Goal: Task Accomplishment & Management: Complete application form

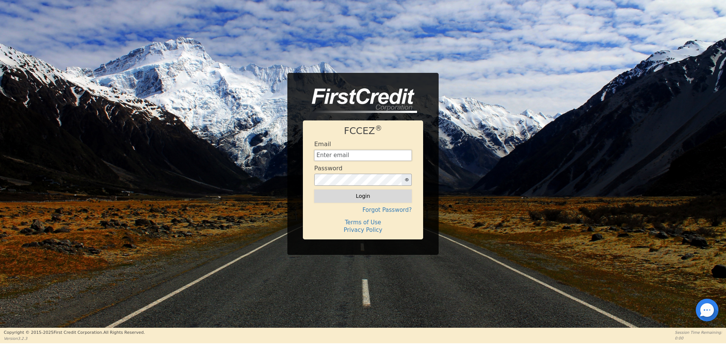
type input "[EMAIL_ADDRESS][DOMAIN_NAME]"
click at [358, 195] on button "Login" at bounding box center [363, 196] width 98 height 13
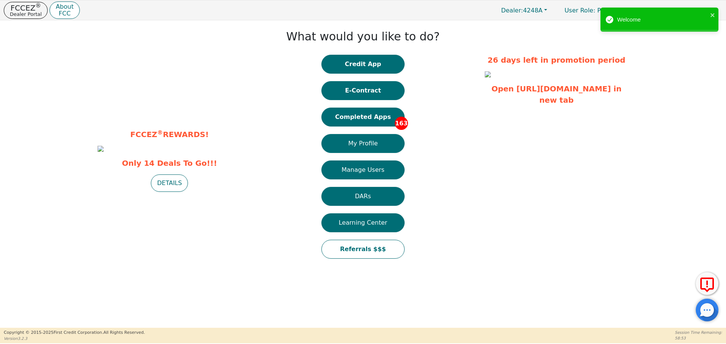
drag, startPoint x: 379, startPoint y: 67, endPoint x: 375, endPoint y: 70, distance: 4.7
click at [378, 67] on button "Credit App" at bounding box center [362, 64] width 83 height 19
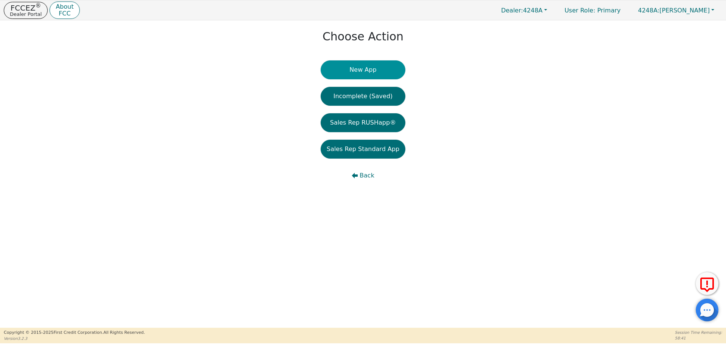
click at [351, 70] on button "New App" at bounding box center [363, 69] width 85 height 19
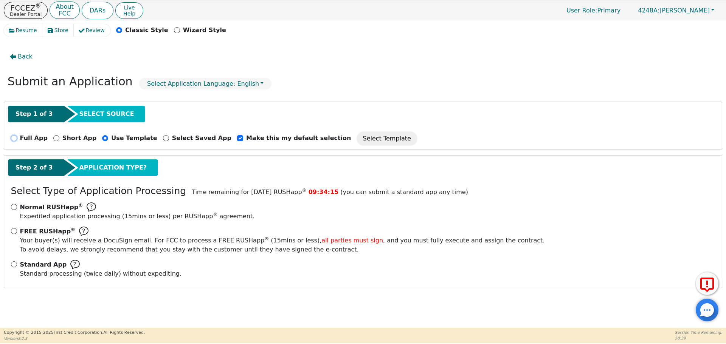
click at [15, 138] on input "Full App" at bounding box center [14, 138] width 6 height 6
radio input "true"
checkbox input "false"
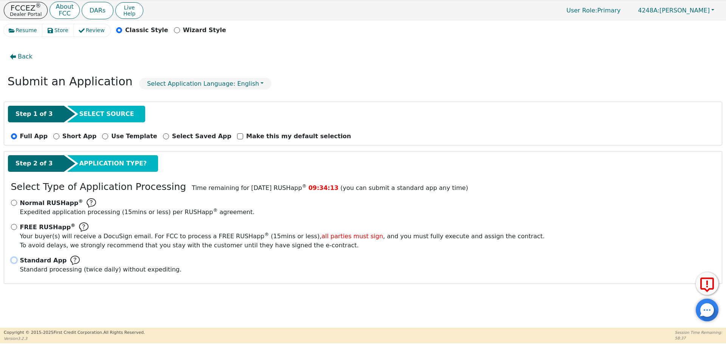
click at [13, 259] on input "Standard App Standard processing (twice daily) without expediting." at bounding box center [14, 260] width 6 height 6
radio input "true"
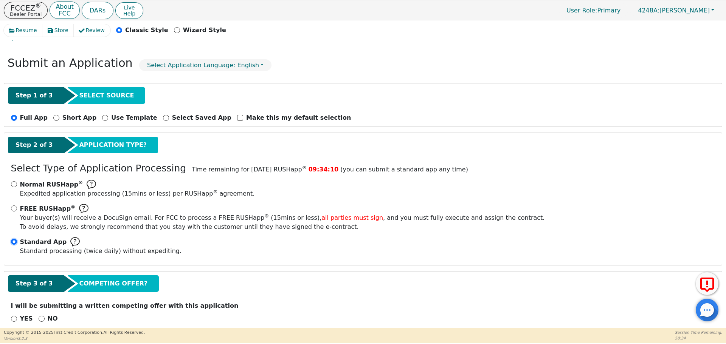
scroll to position [34, 0]
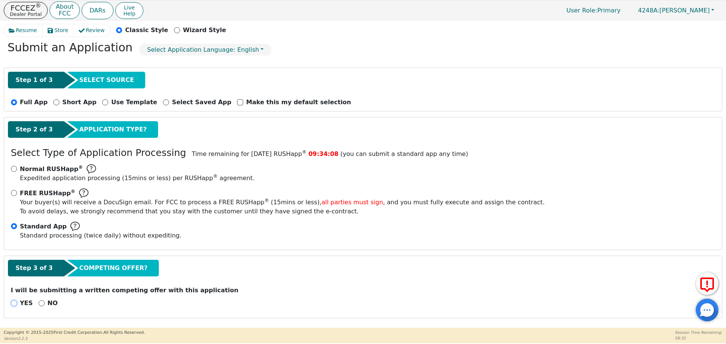
click at [12, 305] on input "YES" at bounding box center [14, 304] width 6 height 6
radio input "true"
click at [39, 304] on input "NO" at bounding box center [42, 304] width 6 height 6
radio input "true"
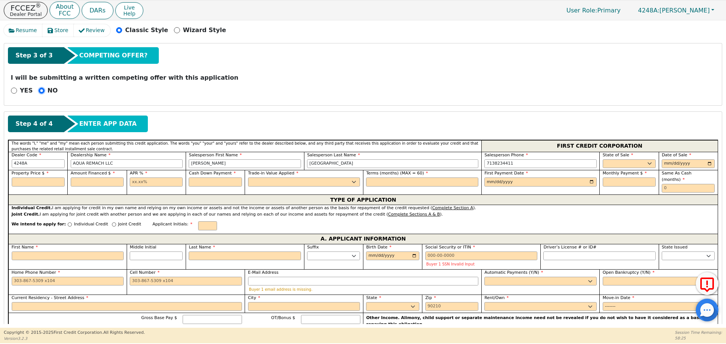
scroll to position [241, 0]
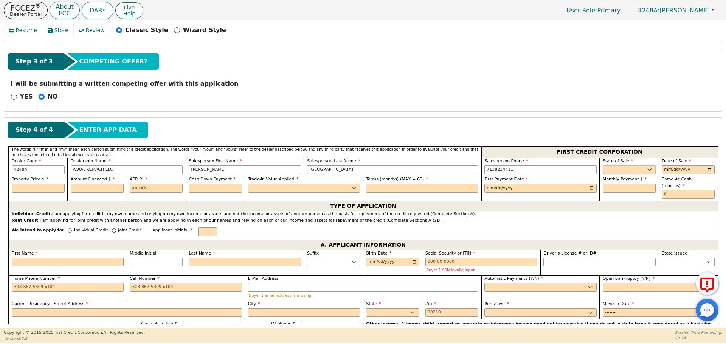
click at [614, 170] on select "AK AL AR AZ CA CO CT DC DE FL [GEOGRAPHIC_DATA] HI IA ID IL IN KS [GEOGRAPHIC_D…" at bounding box center [629, 170] width 53 height 9
select select "[GEOGRAPHIC_DATA]"
click at [607, 167] on select "AK AL AR AZ CA CO CT DC DE FL [GEOGRAPHIC_DATA] HI IA ID IL IN KS [GEOGRAPHIC_D…" at bounding box center [629, 170] width 53 height 9
click at [707, 170] on input "date" at bounding box center [688, 170] width 53 height 9
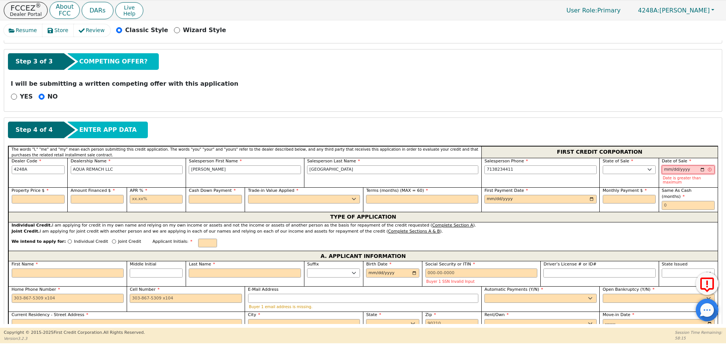
click at [699, 168] on input "[DATE]" at bounding box center [688, 170] width 53 height 9
type input "[DATE]"
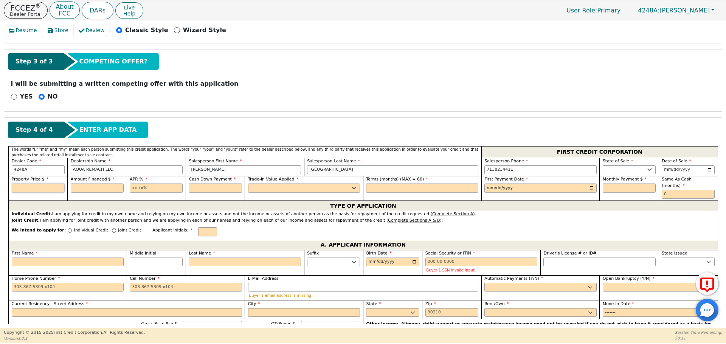
click at [34, 191] on input "text" at bounding box center [38, 188] width 53 height 9
type input "7500.00"
click at [101, 187] on input "text" at bounding box center [97, 188] width 53 height 9
type input "7500.00"
click at [130, 189] on input "text" at bounding box center [156, 188] width 53 height 9
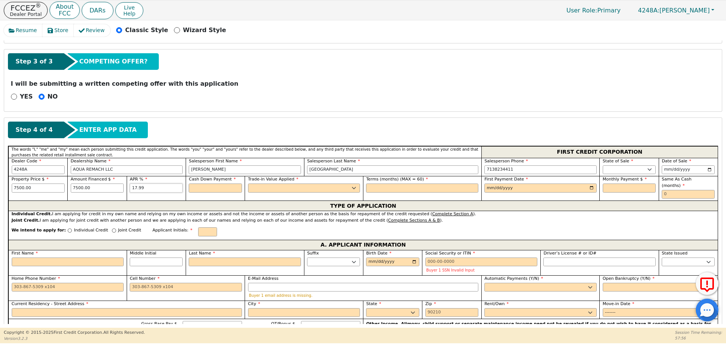
type input "17.99"
click at [199, 189] on input "text" at bounding box center [215, 188] width 53 height 9
type input "0.00"
click at [257, 189] on select "Yes No" at bounding box center [304, 188] width 112 height 9
select select "n"
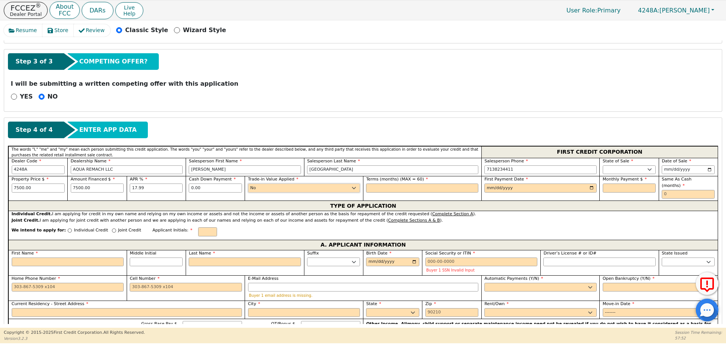
click at [248, 184] on select "Yes No" at bounding box center [304, 188] width 112 height 9
click at [384, 190] on input "text" at bounding box center [422, 188] width 112 height 9
type input "60"
click at [588, 190] on input "date" at bounding box center [540, 188] width 112 height 9
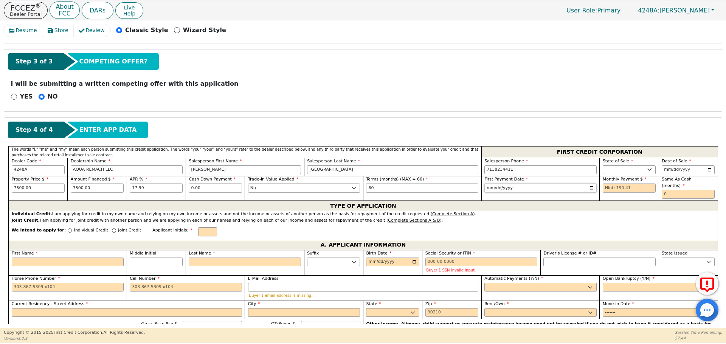
type input "[DATE]"
drag, startPoint x: 602, startPoint y: 187, endPoint x: 601, endPoint y: 193, distance: 5.7
click at [603, 187] on input "text" at bounding box center [629, 188] width 53 height 9
type input "190.41"
click at [662, 190] on input "text" at bounding box center [688, 194] width 53 height 9
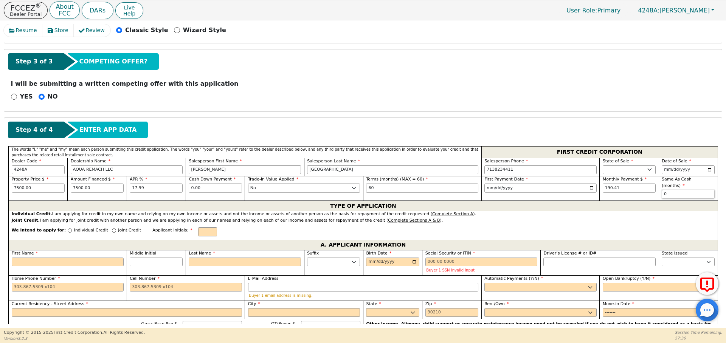
type input "0"
click at [68, 229] on input "Individual Credit" at bounding box center [70, 231] width 4 height 4
radio input "true"
click at [31, 258] on input "First Name" at bounding box center [68, 262] width 112 height 9
type input "J"
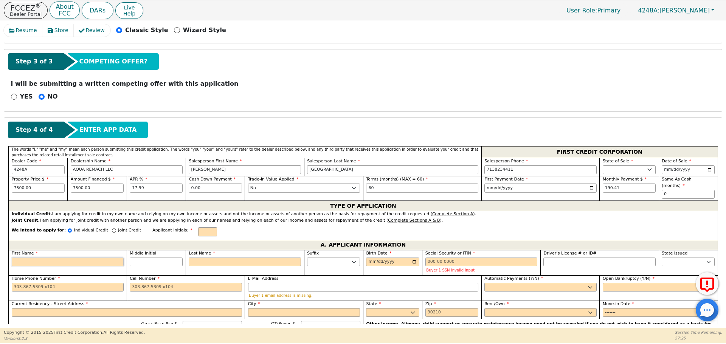
type input "J"
type input "[PERSON_NAME]"
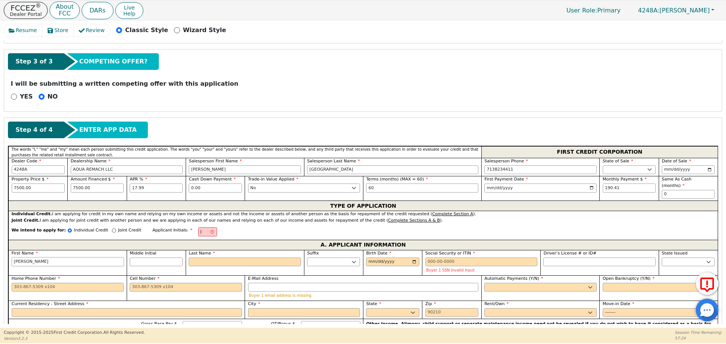
type input "[PERSON_NAME]"
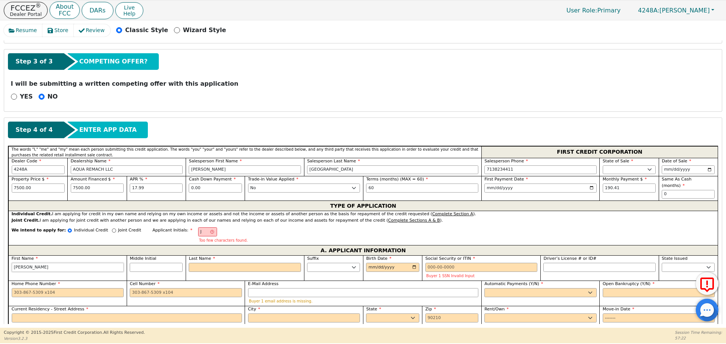
type input "[PERSON_NAME]"
click at [138, 263] on input "Middle Initial" at bounding box center [156, 267] width 53 height 9
type input "JG"
type input "G"
type input "[PERSON_NAME]"
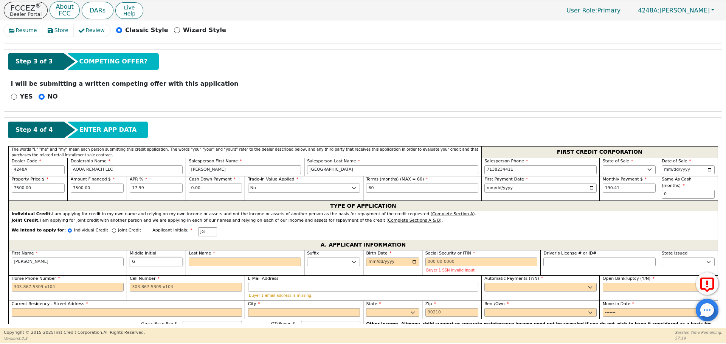
type input "G"
click at [204, 258] on input "Last Name" at bounding box center [245, 262] width 112 height 9
type input "JGS"
type input "S"
type input "[PERSON_NAME]"
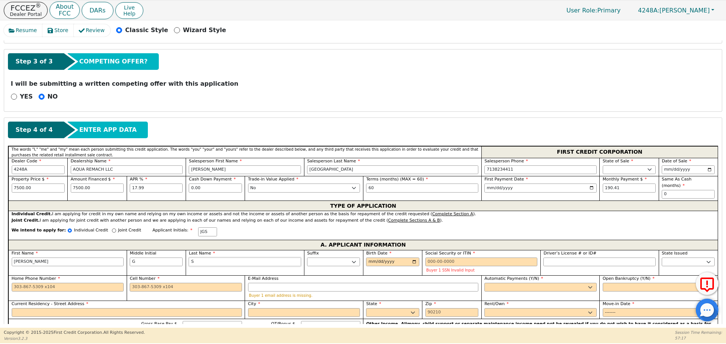
type input "SA"
type input "[PERSON_NAME]"
type input "SAN"
type input "[PERSON_NAME]"
type input "SANC"
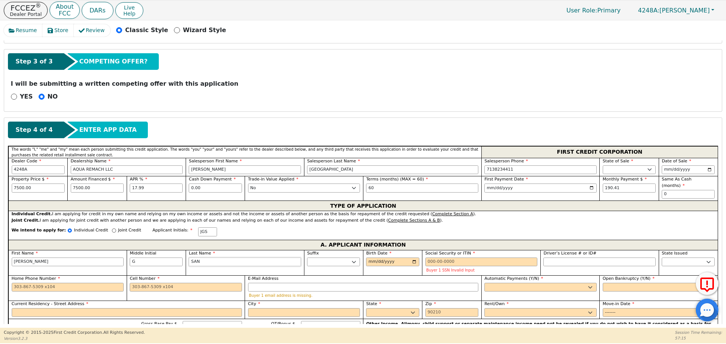
type input "[PERSON_NAME]"
type input "SANCH"
type input "[PERSON_NAME]"
type input "SANCHE"
type input "[PERSON_NAME]"
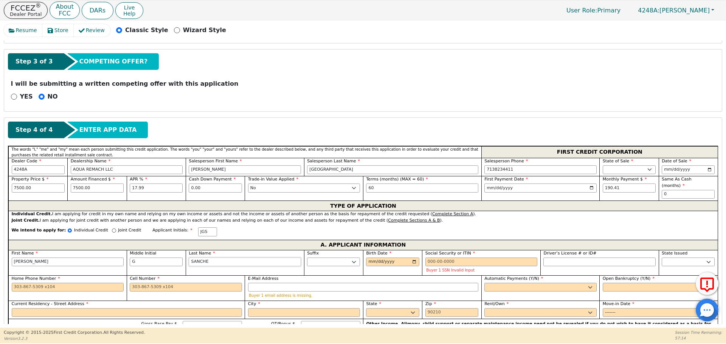
type input "[PERSON_NAME]"
click at [371, 258] on input "Birth Date" at bounding box center [392, 262] width 53 height 9
type input "[DATE]"
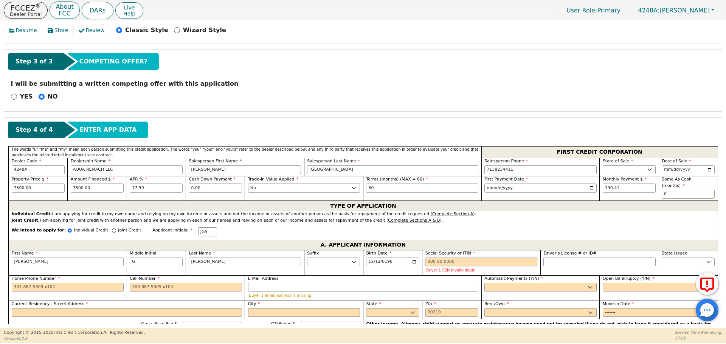
click at [429, 259] on input "Social Security or ITIN" at bounding box center [481, 262] width 112 height 9
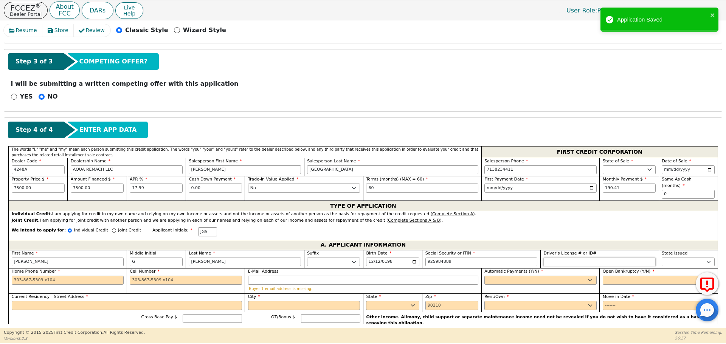
type input "***-**-4889"
click at [550, 258] on input "Driver’s License # or ID#" at bounding box center [599, 262] width 112 height 9
click at [676, 258] on select "AK AL AR AZ CA CO CT DC DE FL [GEOGRAPHIC_DATA] HI IA ID IL IN KS [GEOGRAPHIC_D…" at bounding box center [688, 262] width 53 height 9
select select "[GEOGRAPHIC_DATA]"
click at [674, 258] on select "AK AL AR AZ CA CO CT DC DE FL [GEOGRAPHIC_DATA] HI IA ID IL IN KS [GEOGRAPHIC_D…" at bounding box center [688, 262] width 53 height 9
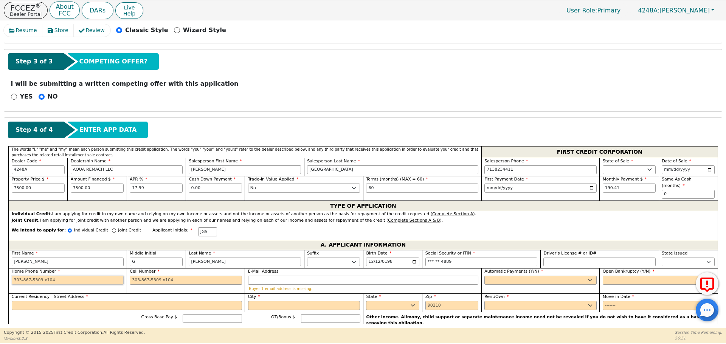
click at [16, 276] on input "Home Phone Number" at bounding box center [68, 280] width 112 height 9
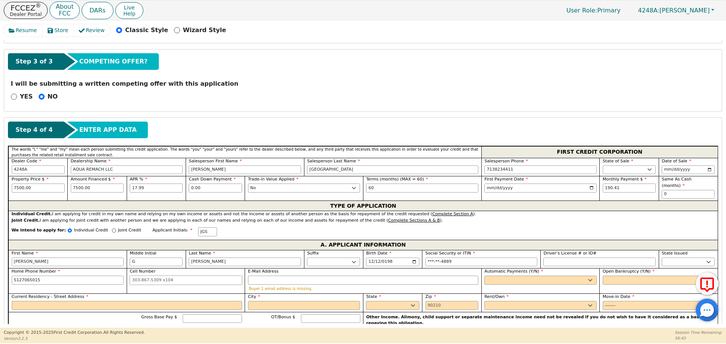
type input "[PHONE_NUMBER]"
click at [131, 276] on input "Cell Number" at bounding box center [186, 280] width 112 height 9
type input "[PHONE_NUMBER]"
click at [253, 276] on input "E-Mail Address" at bounding box center [363, 280] width 230 height 9
click at [498, 276] on select "Yes No" at bounding box center [540, 280] width 112 height 9
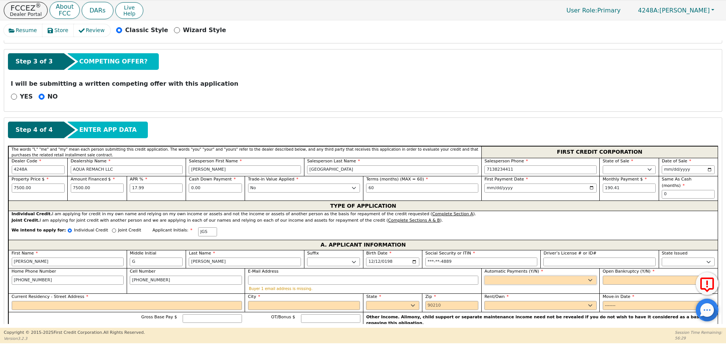
select select "y"
click at [484, 276] on select "Yes No" at bounding box center [540, 280] width 112 height 9
type input "[PERSON_NAME]"
click at [611, 276] on select "Yes No" at bounding box center [659, 280] width 112 height 9
select select "n"
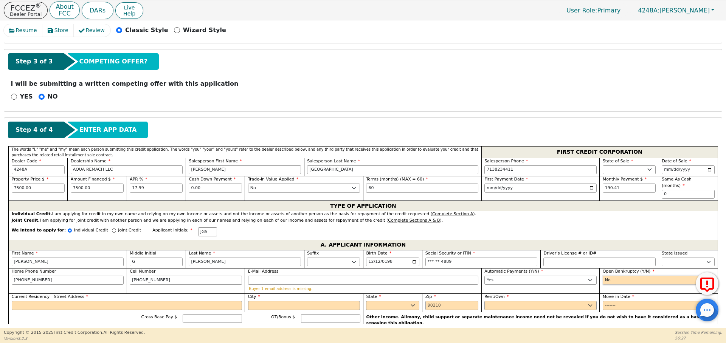
click at [603, 276] on select "Yes No" at bounding box center [659, 280] width 112 height 9
drag, startPoint x: 46, startPoint y: 299, endPoint x: 42, endPoint y: 299, distance: 3.9
click at [46, 301] on input "Current Residency - Street Address" at bounding box center [127, 305] width 230 height 9
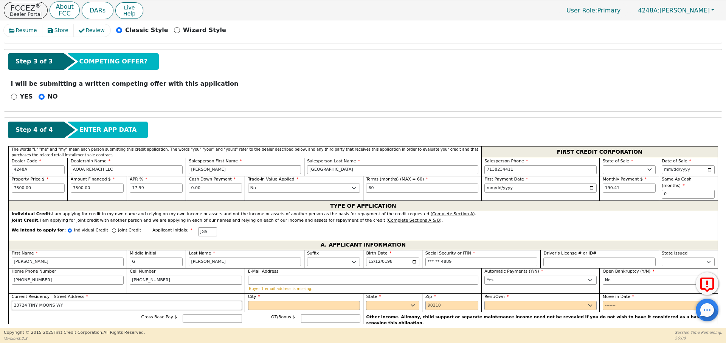
type input "23724 TINY MOONS WY"
click at [256, 301] on input "City" at bounding box center [304, 305] width 112 height 9
type input "ELGIN"
click at [387, 301] on select "AK AL AR AZ CA CO CT DC DE FL [GEOGRAPHIC_DATA] HI IA ID IL IN KS [GEOGRAPHIC_D…" at bounding box center [392, 305] width 53 height 9
select select "[GEOGRAPHIC_DATA]"
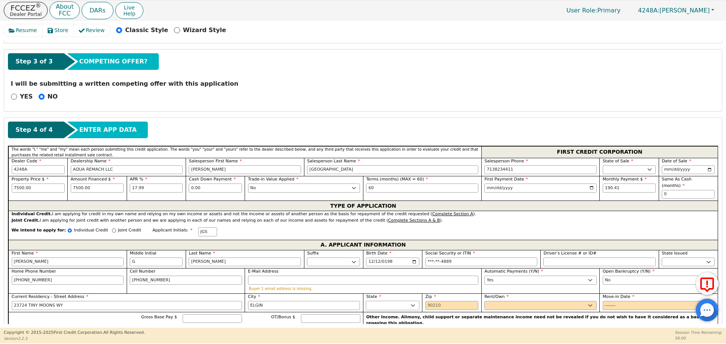
click at [385, 301] on select "AK AL AR AZ CA CO CT DC DE FL [GEOGRAPHIC_DATA] HI IA ID IL IN KS [GEOGRAPHIC_D…" at bounding box center [392, 305] width 53 height 9
click at [429, 301] on input "Zip" at bounding box center [451, 305] width 53 height 9
type input "78621"
click at [492, 301] on select "Rent Own" at bounding box center [540, 305] width 112 height 9
select select "Own"
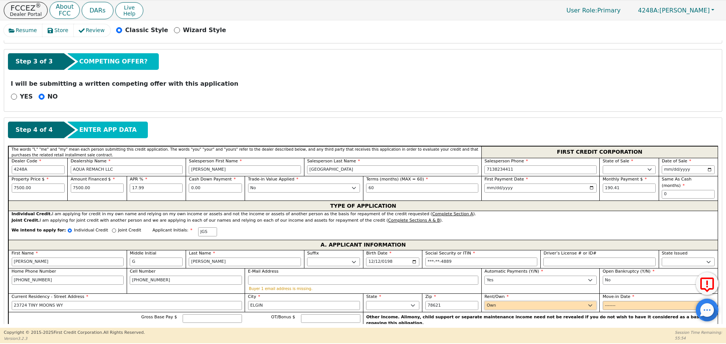
click at [484, 301] on select "Rent Own" at bounding box center [540, 305] width 112 height 9
click at [608, 301] on input "Move-in Date" at bounding box center [659, 305] width 112 height 9
type input "2025-08"
click at [198, 315] on input "Gross Base Pay $" at bounding box center [212, 319] width 59 height 9
type input "5000.00"
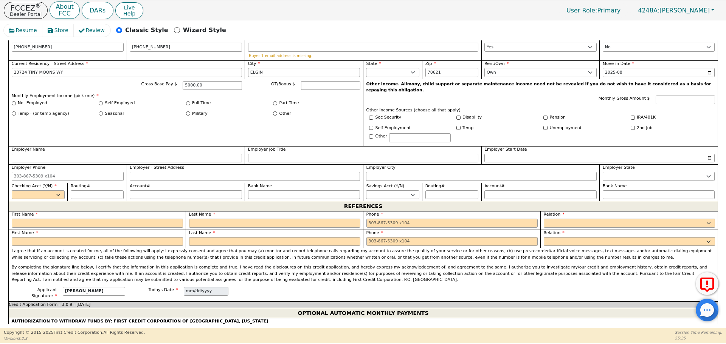
scroll to position [463, 0]
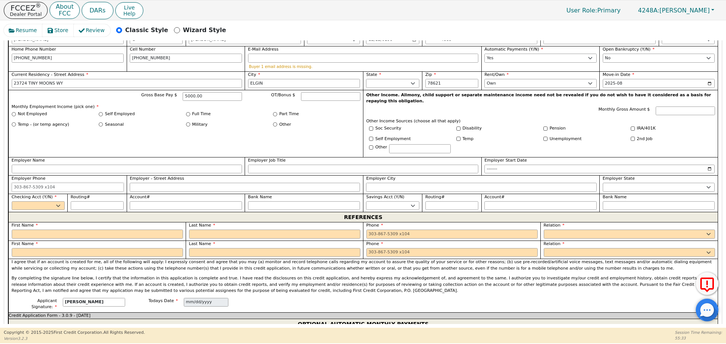
click at [22, 183] on input "Employer Phone" at bounding box center [68, 187] width 112 height 9
type input "[PHONE_NUMBER]"
click at [43, 201] on select "Yes No" at bounding box center [38, 205] width 53 height 9
select select "y"
click at [12, 201] on select "Yes No" at bounding box center [38, 205] width 53 height 9
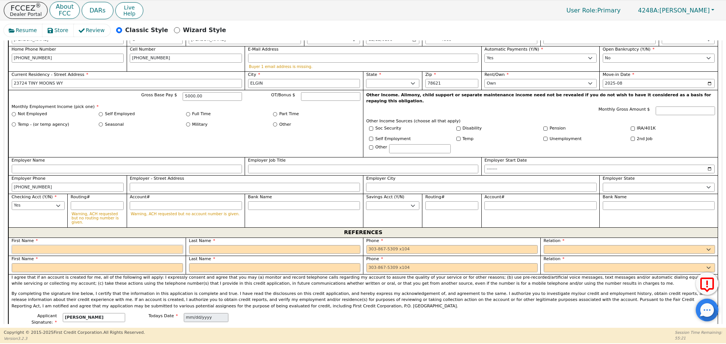
click at [31, 245] on input "text" at bounding box center [97, 249] width 171 height 9
type input "[PERSON_NAME]"
click at [215, 245] on input "text" at bounding box center [274, 249] width 171 height 9
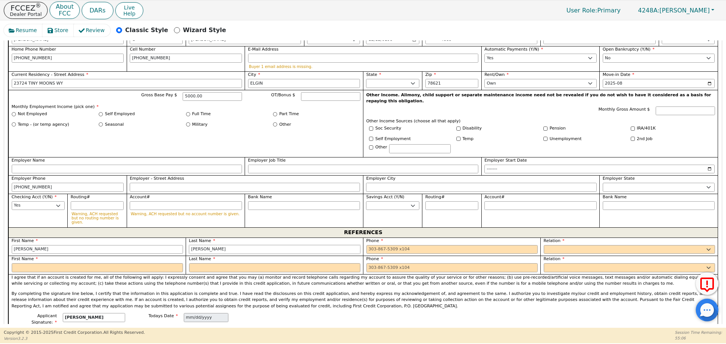
type input "[PERSON_NAME]"
click at [368, 245] on input "tel" at bounding box center [451, 249] width 171 height 9
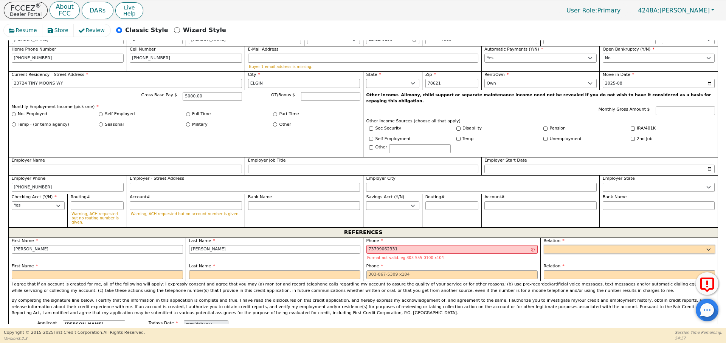
type input "[PHONE_NUMBER] 1"
click at [558, 245] on select "FATHER MOTHER SISTER BROTHER DAUGHTER SON CO-WORKER NEIGHBOR FRIEND COUSIN G-MO…" at bounding box center [629, 249] width 171 height 9
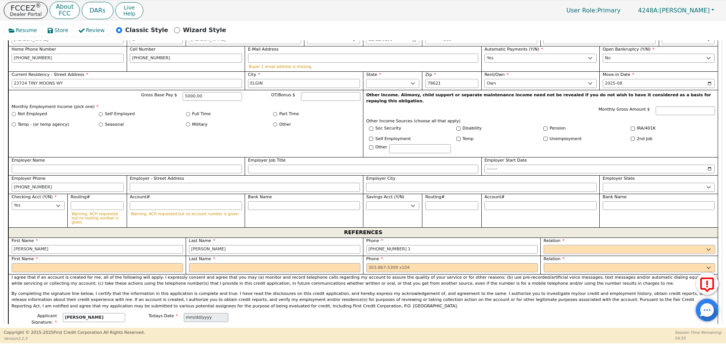
select select "FRIEND"
click at [544, 245] on select "FATHER MOTHER SISTER BROTHER DAUGHTER SON CO-WORKER NEIGHBOR FRIEND COUSIN G-MO…" at bounding box center [629, 249] width 171 height 9
click at [25, 263] on input "text" at bounding box center [97, 267] width 171 height 9
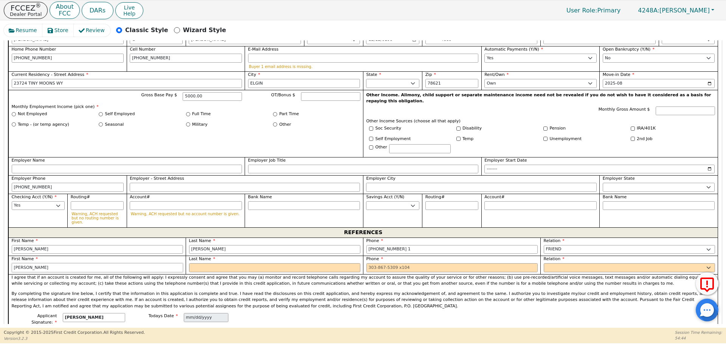
type input "[PERSON_NAME]"
click at [205, 263] on input "text" at bounding box center [274, 267] width 171 height 9
type input "[PERSON_NAME]"
click at [369, 263] on input "tel" at bounding box center [451, 267] width 171 height 9
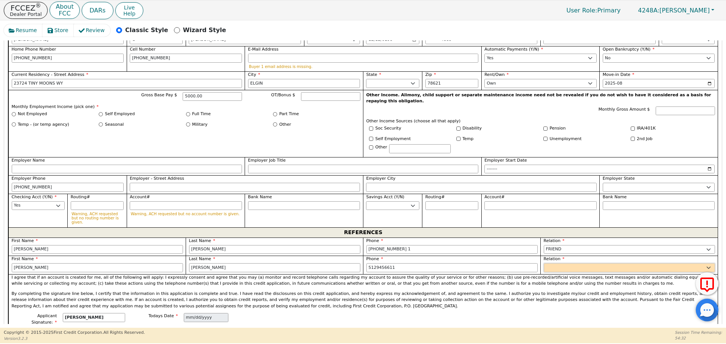
type input "[PHONE_NUMBER]"
click at [563, 263] on select "FATHER MOTHER SISTER BROTHER DAUGHTER SON CO-WORKER NEIGHBOR FRIEND COUSIN G-MO…" at bounding box center [629, 267] width 171 height 9
select select "FRIEND"
click at [544, 263] on select "FATHER MOTHER SISTER BROTHER DAUGHTER SON CO-WORKER NEIGHBOR FRIEND COUSIN G-MO…" at bounding box center [629, 267] width 171 height 9
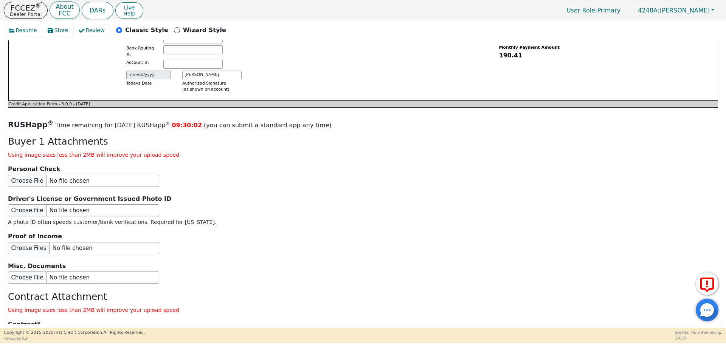
scroll to position [871, 0]
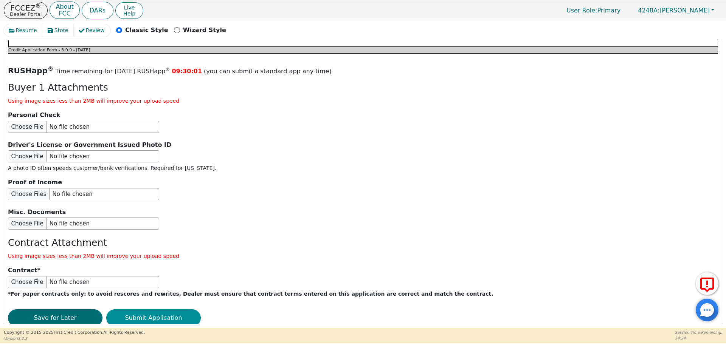
click at [156, 310] on button "Submit Application" at bounding box center [153, 318] width 95 height 17
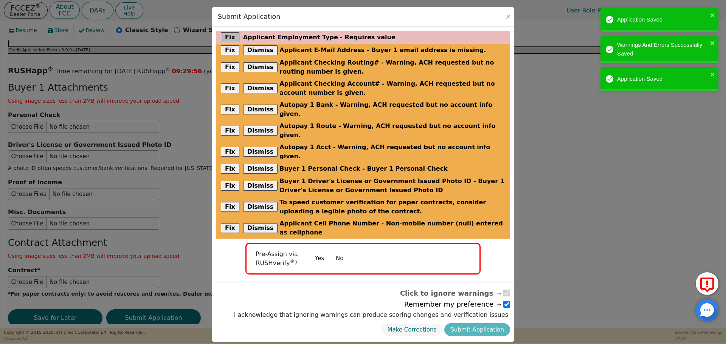
click at [231, 39] on button "Fix" at bounding box center [230, 38] width 19 height 10
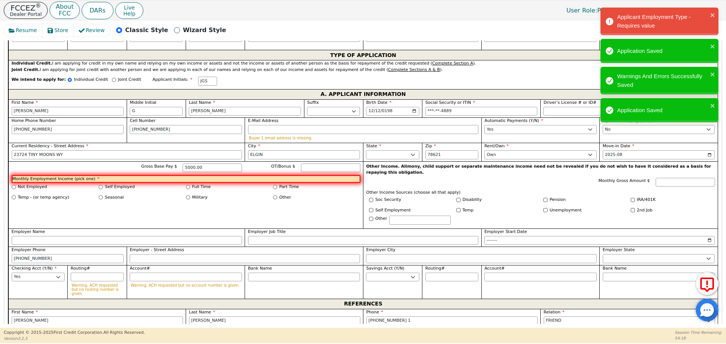
scroll to position [382, 0]
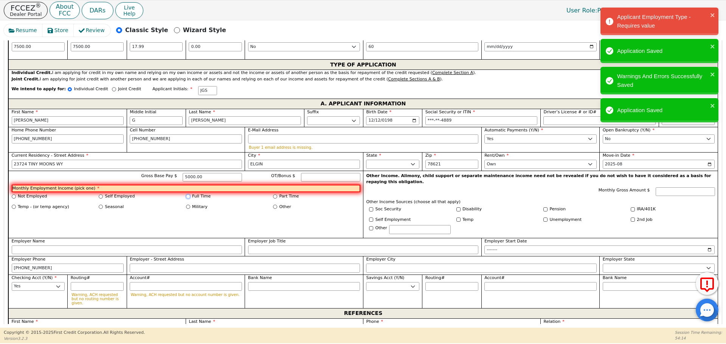
click at [188, 195] on input "Full Time" at bounding box center [188, 197] width 4 height 4
radio input "true"
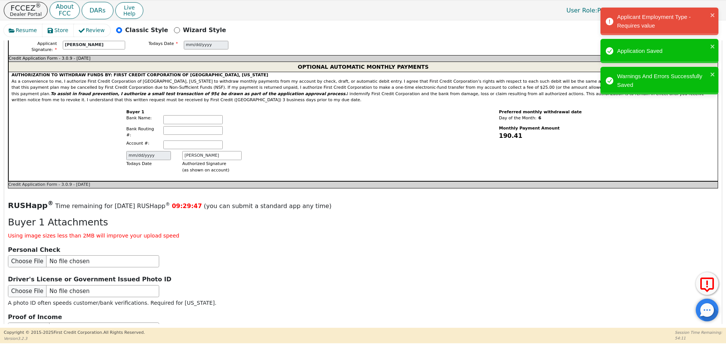
scroll to position [877, 0]
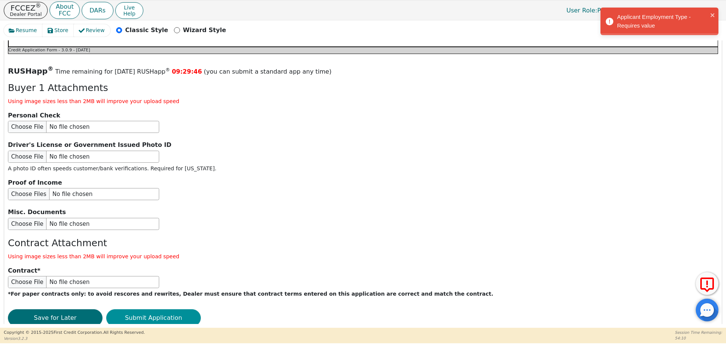
click at [165, 310] on button "Submit Application" at bounding box center [153, 318] width 95 height 17
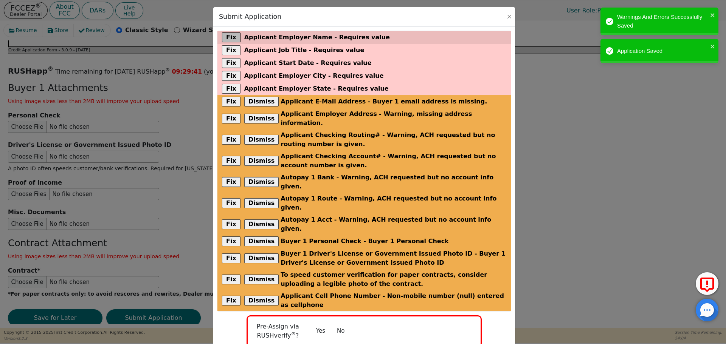
click at [229, 38] on button "Fix" at bounding box center [231, 38] width 19 height 10
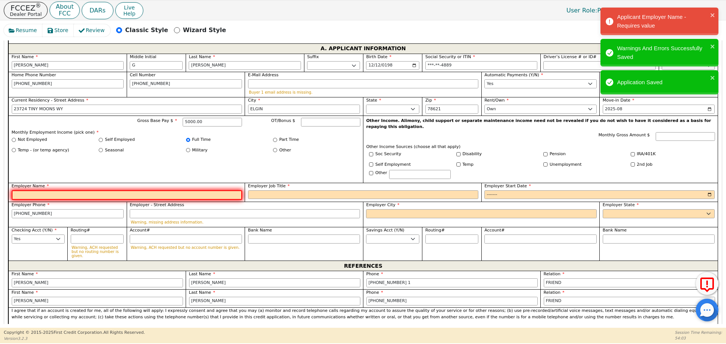
scroll to position [438, 0]
click at [22, 190] on input "Employer Name" at bounding box center [127, 195] width 230 height 10
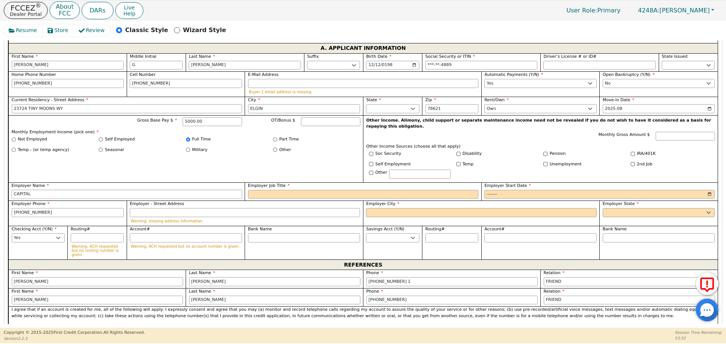
type input "CAPITAL"
click at [271, 190] on input "Employer Job Title" at bounding box center [363, 194] width 230 height 9
type input "EXCAVACION"
click at [491, 190] on input "Employer Start Date" at bounding box center [599, 194] width 230 height 9
click at [506, 190] on input "Employer Start Date" at bounding box center [599, 194] width 230 height 9
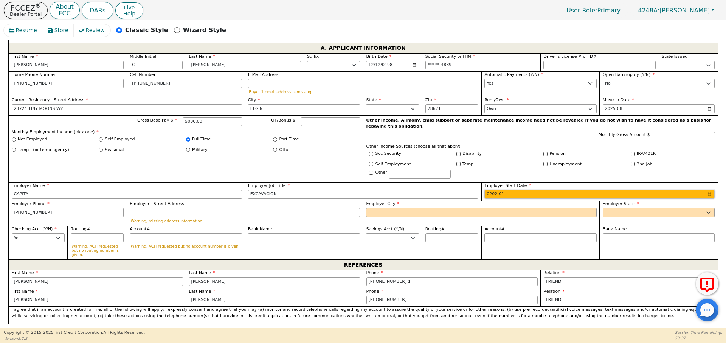
type input "2021-01"
click at [372, 208] on input "Employer City" at bounding box center [481, 212] width 230 height 9
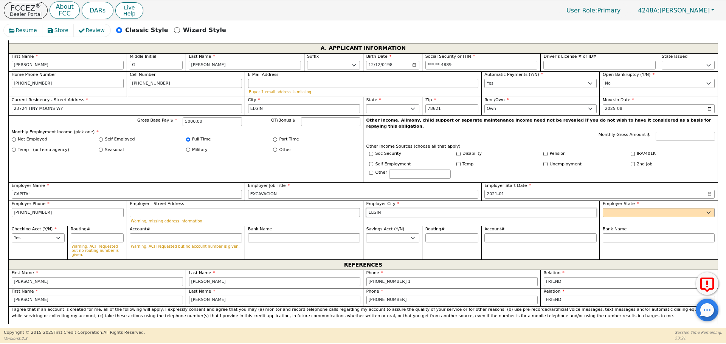
type input "ELGIN"
click at [627, 208] on select "AK AL AR AZ CA CO CT DC DE FL [GEOGRAPHIC_DATA] HI IA ID [GEOGRAPHIC_DATA] IN K…" at bounding box center [659, 212] width 112 height 9
select select "[GEOGRAPHIC_DATA]"
click at [616, 208] on select "AK AL AR AZ CA CO CT DC DE FL [GEOGRAPHIC_DATA] HI IA ID [GEOGRAPHIC_DATA] IN K…" at bounding box center [659, 212] width 112 height 9
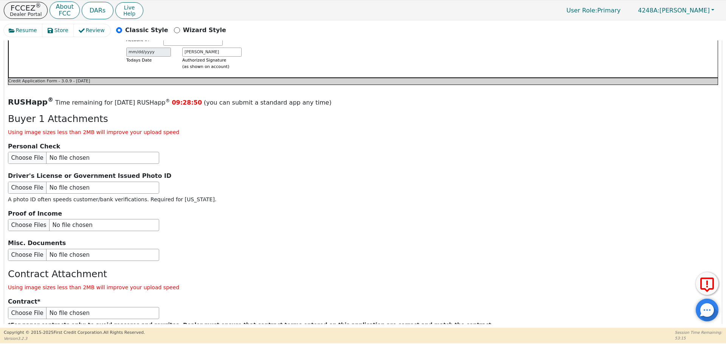
scroll to position [877, 0]
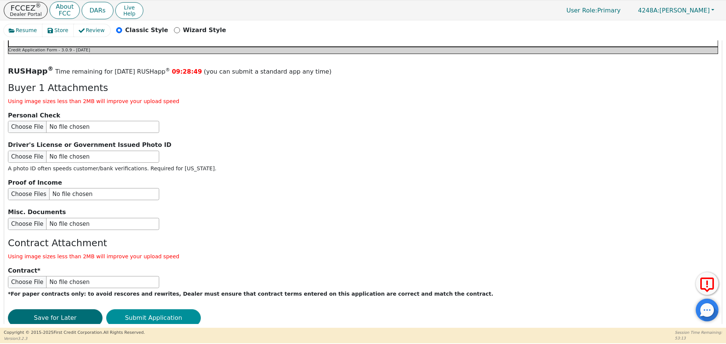
click at [159, 310] on button "Submit Application" at bounding box center [153, 318] width 95 height 17
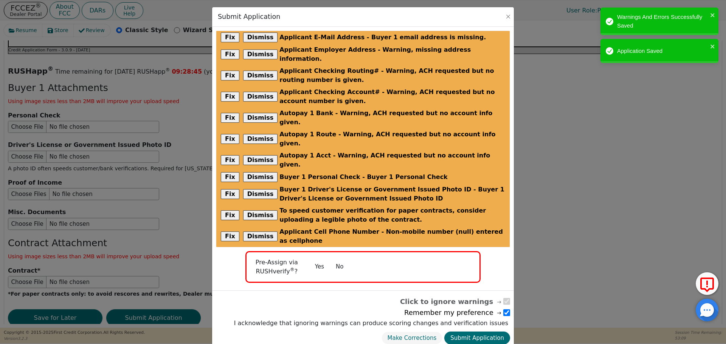
click at [340, 260] on button "No" at bounding box center [340, 266] width 20 height 13
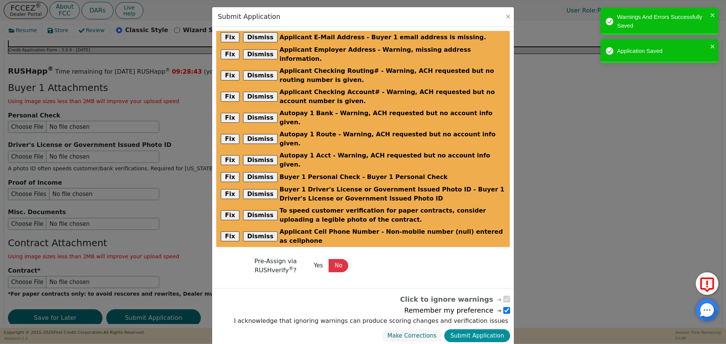
click at [478, 330] on button "Submit Application" at bounding box center [477, 336] width 66 height 13
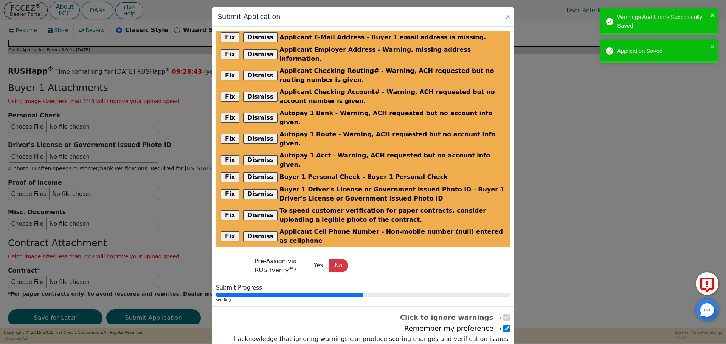
radio input "false"
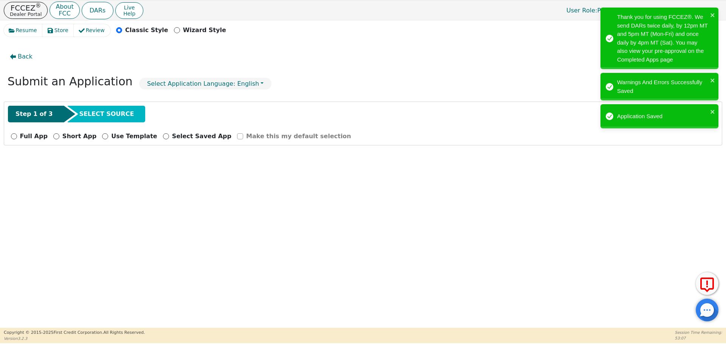
scroll to position [0, 0]
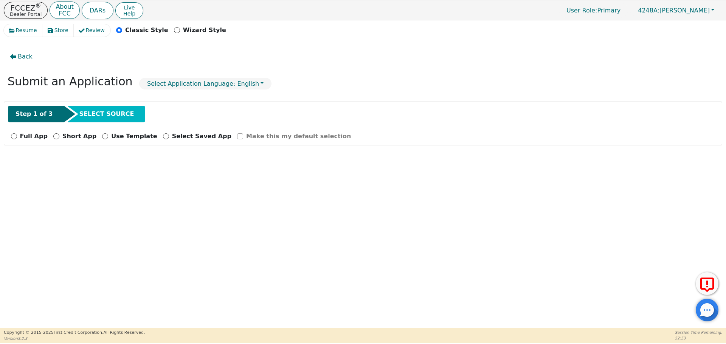
drag, startPoint x: 260, startPoint y: 242, endPoint x: 254, endPoint y: 222, distance: 20.6
click at [258, 236] on div "Back Submit an Application Select Application Language: English Step 1 of 3 SEL…" at bounding box center [363, 182] width 718 height 284
click at [26, 7] on p "FCCEZ ®" at bounding box center [26, 8] width 32 height 8
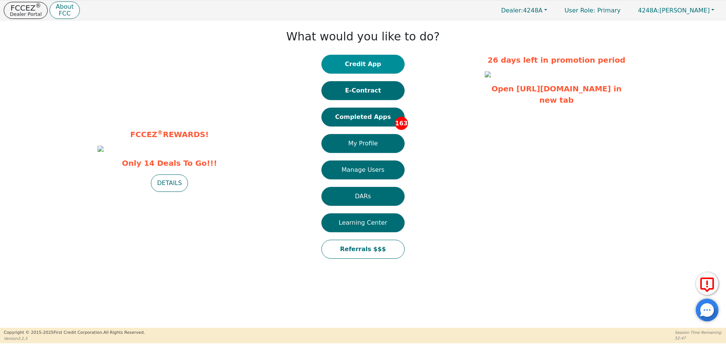
click at [378, 66] on button "Credit App" at bounding box center [362, 64] width 83 height 19
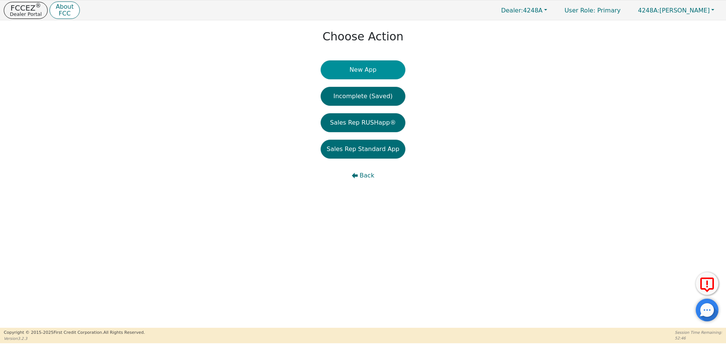
click at [362, 72] on button "New App" at bounding box center [363, 69] width 85 height 19
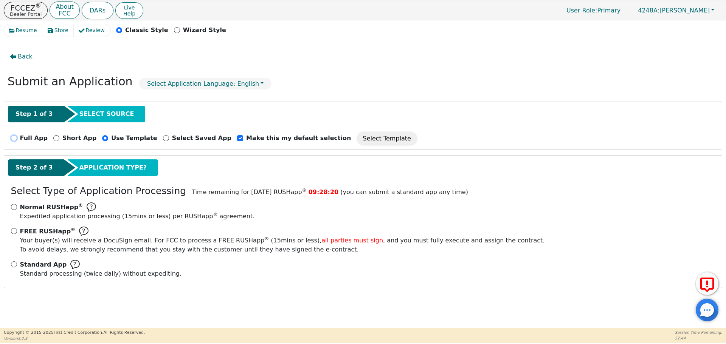
click at [16, 138] on input "Full App" at bounding box center [14, 138] width 6 height 6
radio input "true"
checkbox input "false"
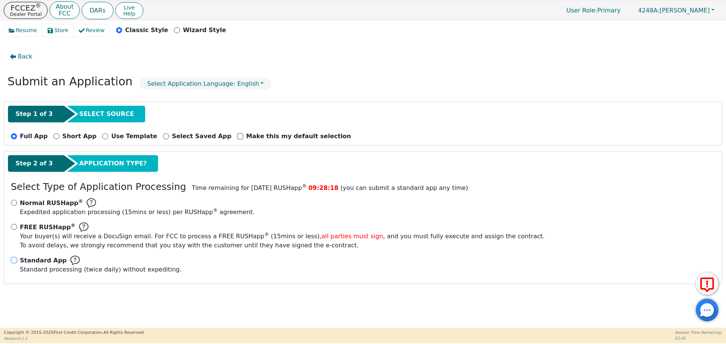
click at [14, 261] on input "Standard App Standard processing (twice daily) without expediting." at bounding box center [14, 260] width 6 height 6
radio input "true"
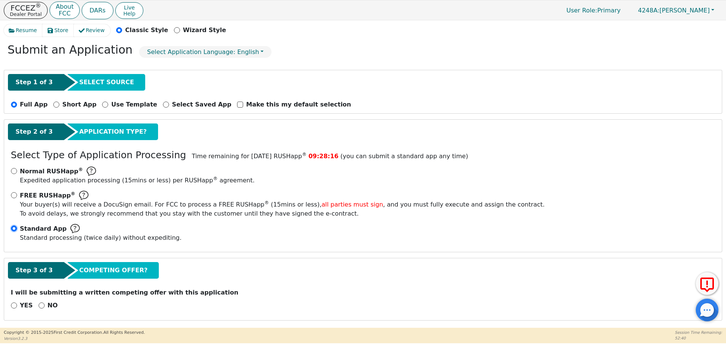
scroll to position [34, 0]
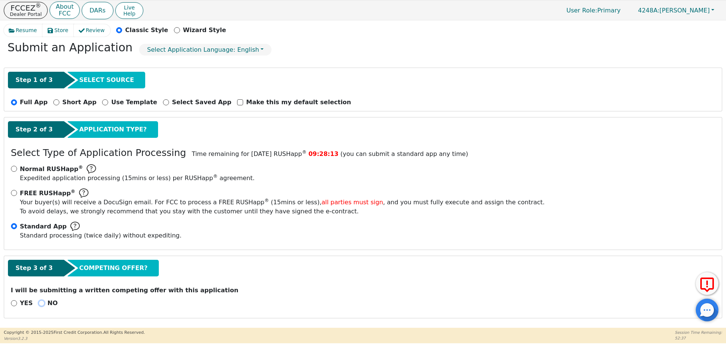
click at [39, 303] on input "NO" at bounding box center [42, 304] width 6 height 6
radio input "true"
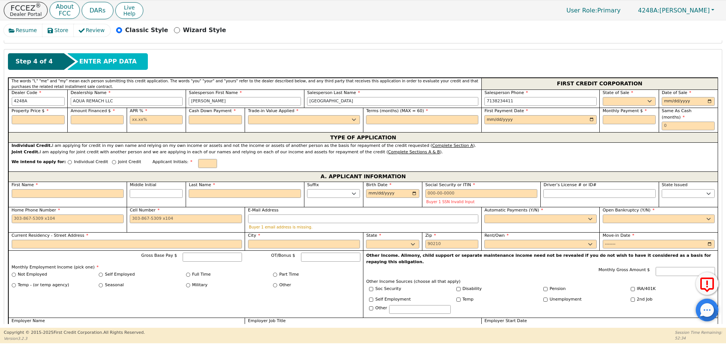
scroll to position [306, 0]
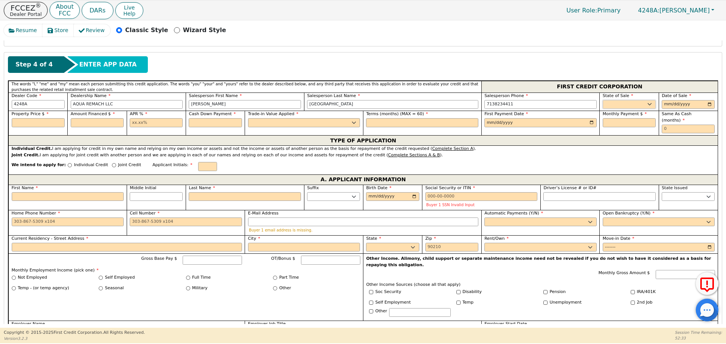
click at [610, 105] on select "AK AL AR AZ CA CO CT DC DE FL [GEOGRAPHIC_DATA] HI IA ID IL IN KS [GEOGRAPHIC_D…" at bounding box center [629, 104] width 53 height 9
select select "[GEOGRAPHIC_DATA]"
click at [603, 100] on select "AK AL AR AZ CA CO CT DC DE FL [GEOGRAPHIC_DATA] HI IA ID IL IN KS [GEOGRAPHIC_D…" at bounding box center [629, 104] width 53 height 9
click at [709, 103] on input "date" at bounding box center [688, 104] width 53 height 9
type input "[DATE]"
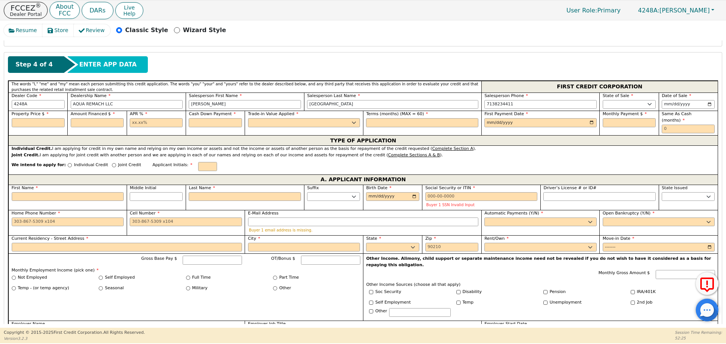
click at [26, 118] on div "Property Price $" at bounding box center [38, 119] width 53 height 16
click at [20, 124] on input "text" at bounding box center [38, 122] width 53 height 9
type input "8500.00"
click at [97, 122] on input "text" at bounding box center [97, 122] width 53 height 9
type input "8500.00"
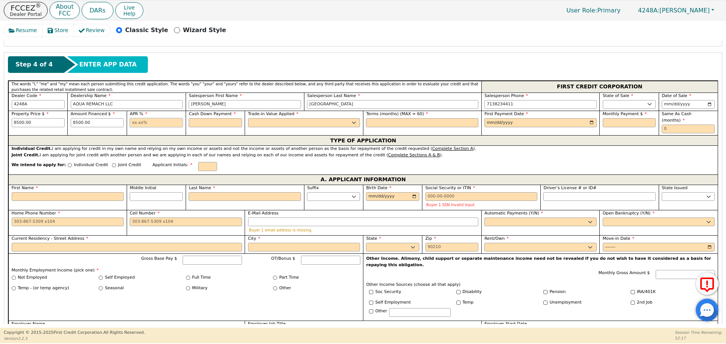
click at [130, 123] on input "text" at bounding box center [156, 122] width 53 height 9
type input "17.99"
click at [202, 121] on input "text" at bounding box center [215, 122] width 53 height 9
type input "0.00"
click at [264, 120] on select "Yes No" at bounding box center [304, 122] width 112 height 9
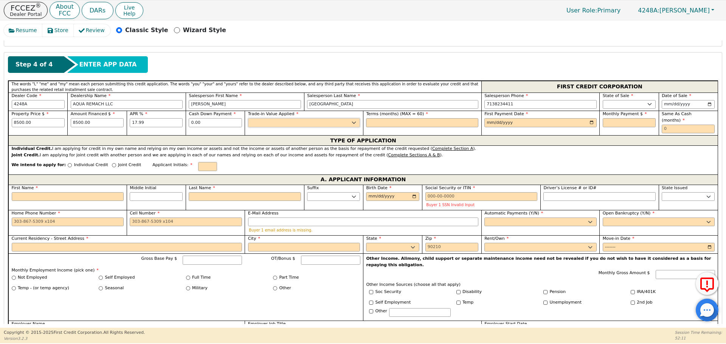
select select "n"
click at [248, 118] on select "Yes No" at bounding box center [304, 122] width 112 height 9
click at [375, 123] on input "text" at bounding box center [422, 122] width 112 height 9
type input "60"
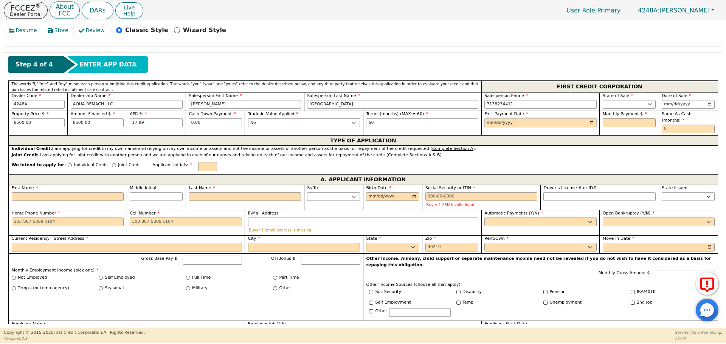
click at [487, 123] on input "date" at bounding box center [540, 122] width 112 height 9
drag, startPoint x: 81, startPoint y: 122, endPoint x: 65, endPoint y: 122, distance: 15.9
click at [65, 122] on div "Property Price $ 8500.00 Amount Financed $ 8500.00 APR % 17.99 Cash Down Paymen…" at bounding box center [362, 123] width 709 height 25
type input "0.00"
drag, startPoint x: 20, startPoint y: 122, endPoint x: 14, endPoint y: 122, distance: 6.8
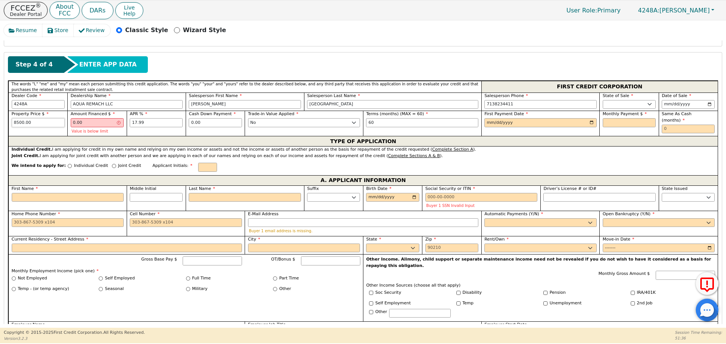
click at [14, 122] on input "8500.00" at bounding box center [38, 122] width 53 height 9
type input "7900.00"
click at [73, 121] on input "0.00" at bounding box center [97, 122] width 53 height 9
type input "7900.00"
click at [493, 123] on input "date" at bounding box center [540, 122] width 112 height 9
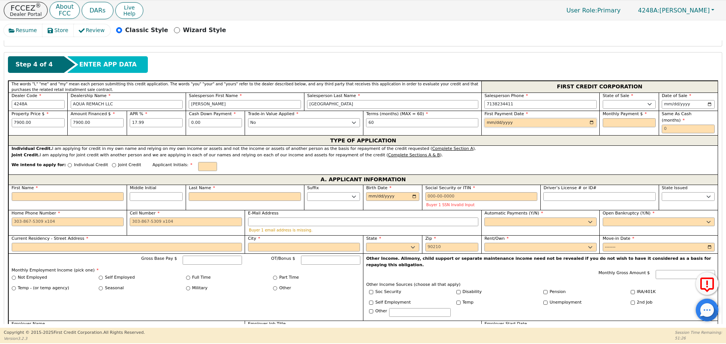
click at [590, 121] on input "date" at bounding box center [540, 122] width 112 height 9
type input "[DATE]"
click at [604, 122] on input "text" at bounding box center [629, 122] width 53 height 9
type input "200.57"
click at [662, 125] on input "text" at bounding box center [688, 129] width 53 height 9
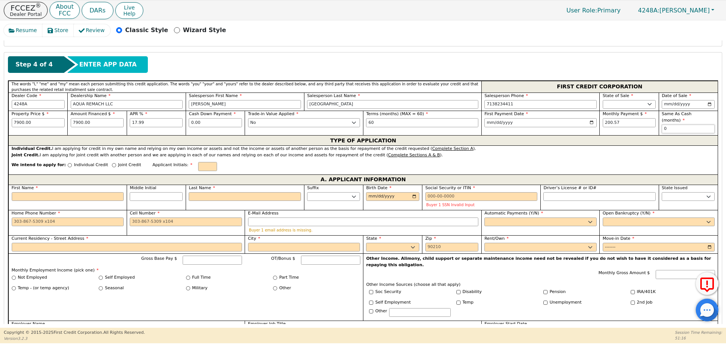
type input "0"
click at [68, 163] on input "Individual Credit" at bounding box center [70, 165] width 4 height 4
radio input "true"
click at [28, 192] on input "First Name" at bounding box center [68, 196] width 112 height 9
type input "D"
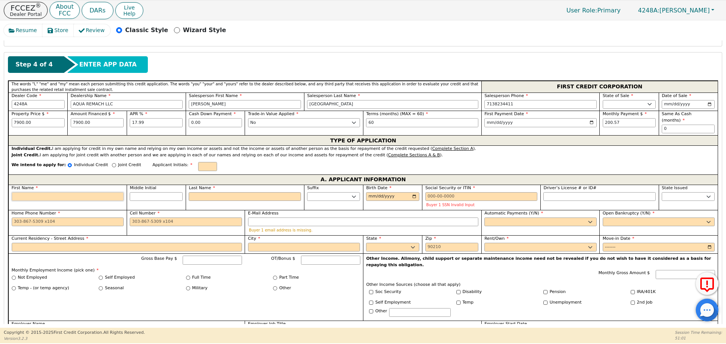
type input "D"
type input "DA"
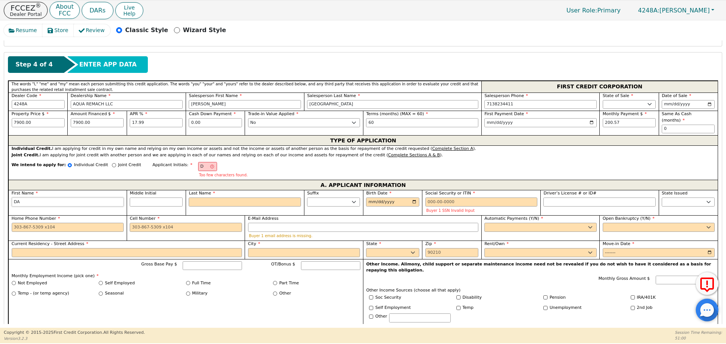
type input "DAV"
type input "DAVI"
type input "[PERSON_NAME]"
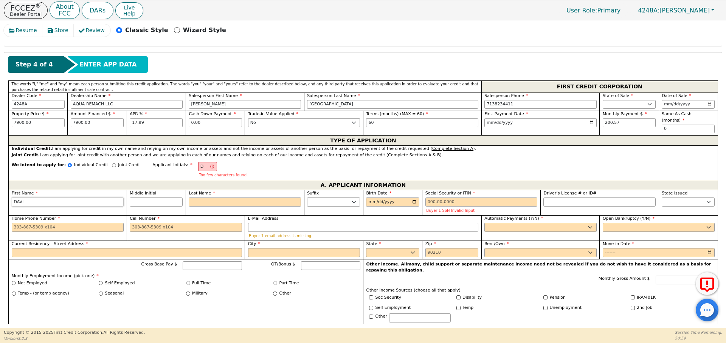
type input "[PERSON_NAME]"
click at [205, 198] on input "Last Name" at bounding box center [245, 202] width 112 height 9
type input "DM"
type input "M"
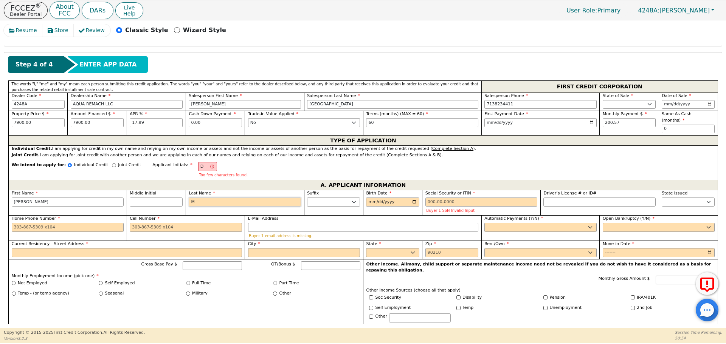
type input "[PERSON_NAME]"
type input "MA"
type input "[PERSON_NAME]"
type input "MAR"
type input "[PERSON_NAME]"
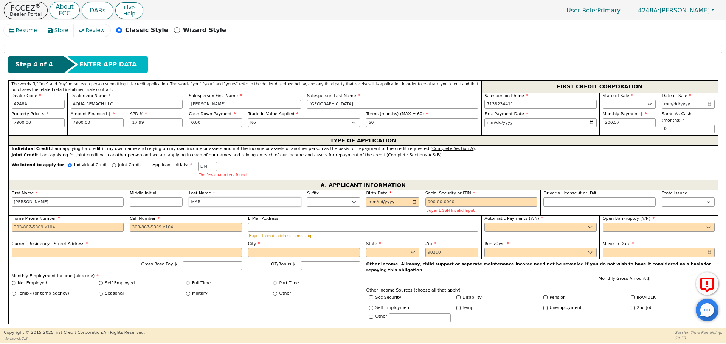
type input "MART"
type input "[PERSON_NAME]"
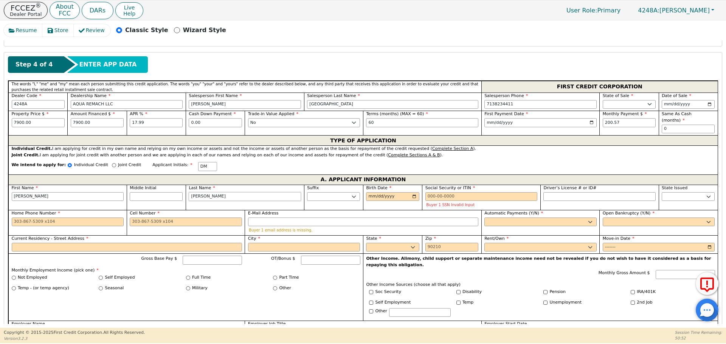
type input "[PERSON_NAME]"
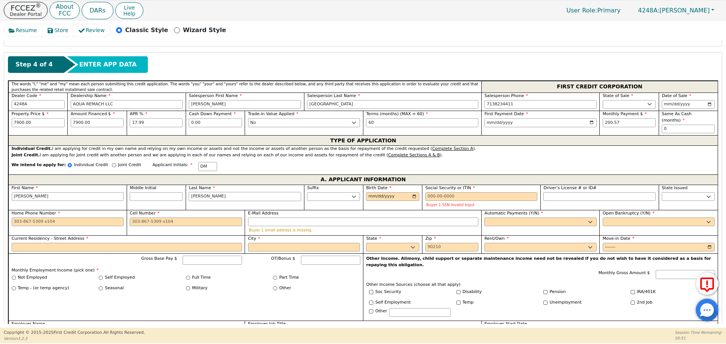
type input "[PERSON_NAME]"
click at [369, 192] on input "Birth Date" at bounding box center [392, 196] width 53 height 9
type input "[DATE]"
click at [426, 192] on input "Social Security or ITIN" at bounding box center [481, 196] width 112 height 9
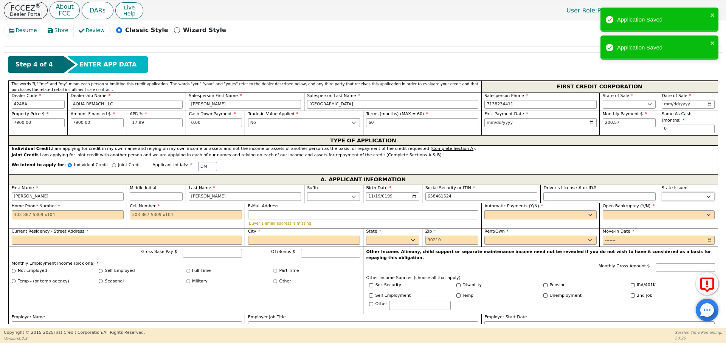
type input "***-**-1524"
click at [669, 192] on select "AK AL AR AZ CA CO CT DC DE FL [GEOGRAPHIC_DATA] HI IA ID IL IN KS [GEOGRAPHIC_D…" at bounding box center [688, 196] width 53 height 9
select select "[GEOGRAPHIC_DATA]"
click at [666, 192] on select "AK AL AR AZ CA CO CT DC DE FL [GEOGRAPHIC_DATA] HI IA ID IL IN KS [GEOGRAPHIC_D…" at bounding box center [688, 196] width 53 height 9
click at [17, 211] on input "Home Phone Number" at bounding box center [68, 215] width 112 height 9
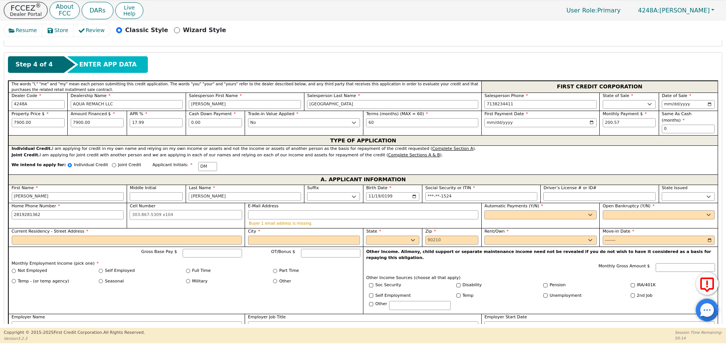
type input "[PHONE_NUMBER]"
click at [132, 211] on input "Cell Number" at bounding box center [186, 215] width 112 height 9
type input "8"
type input "[PHONE_NUMBER]"
click at [495, 211] on select "Yes No" at bounding box center [540, 215] width 112 height 9
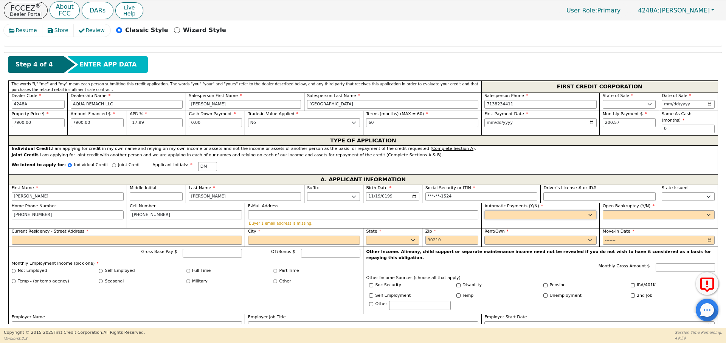
select select "y"
click at [484, 211] on select "Yes No" at bounding box center [540, 215] width 112 height 9
type input "[PERSON_NAME]"
click at [609, 211] on select "Yes No" at bounding box center [659, 215] width 112 height 9
select select "n"
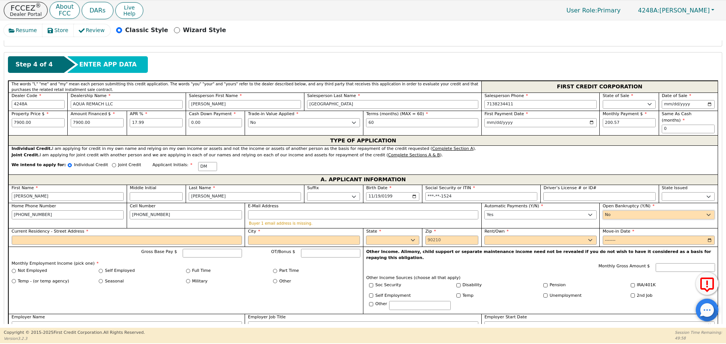
click at [603, 211] on select "Yes No" at bounding box center [659, 215] width 112 height 9
click at [36, 236] on input "Current Residency - Street Address" at bounding box center [127, 240] width 230 height 9
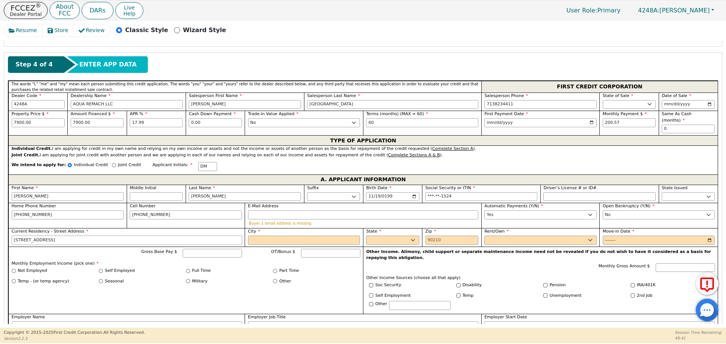
type input "[STREET_ADDRESS]"
drag, startPoint x: 273, startPoint y: 234, endPoint x: 268, endPoint y: 231, distance: 6.0
click at [273, 236] on input "City" at bounding box center [304, 240] width 112 height 9
type input "CONROE"
click at [377, 236] on select "AK AL AR AZ CA CO CT DC DE FL [GEOGRAPHIC_DATA] HI IA ID IL IN KS [GEOGRAPHIC_D…" at bounding box center [392, 240] width 53 height 9
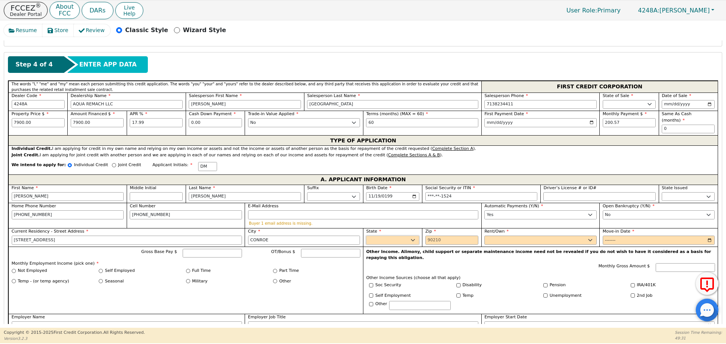
select select "[GEOGRAPHIC_DATA]"
click at [379, 236] on select "AK AL AR AZ CA CO CT DC DE FL [GEOGRAPHIC_DATA] HI IA ID IL IN KS [GEOGRAPHIC_D…" at bounding box center [392, 240] width 53 height 9
click at [428, 236] on input "Zip" at bounding box center [451, 240] width 53 height 9
type input "77303"
click at [506, 236] on select "Rent Own" at bounding box center [540, 240] width 112 height 9
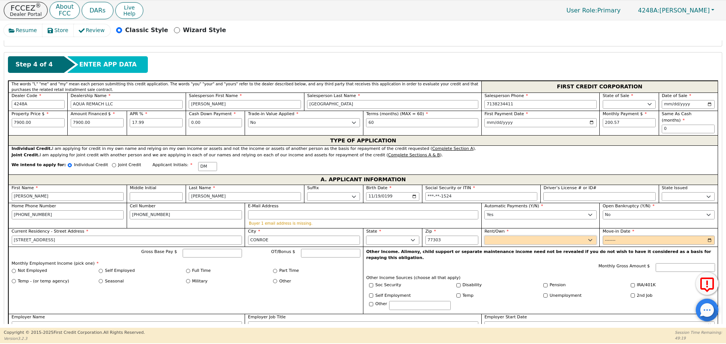
select select "Own"
click at [484, 236] on select "Rent Own" at bounding box center [540, 240] width 112 height 9
click at [609, 236] on input "Move-in Date" at bounding box center [659, 240] width 112 height 9
click at [623, 236] on input "Move-in Date" at bounding box center [659, 240] width 112 height 9
type input "2020-01"
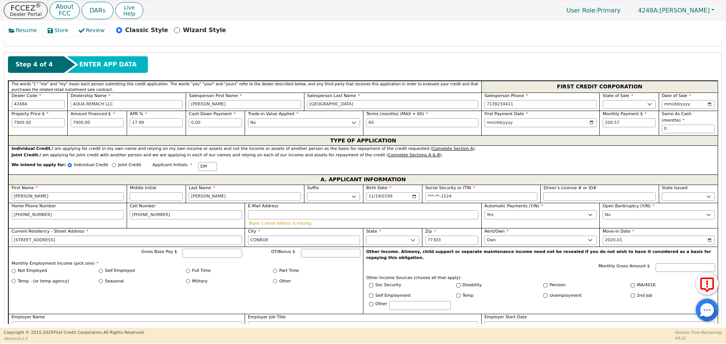
click at [205, 249] on input "Gross Base Pay $" at bounding box center [212, 253] width 59 height 9
type input "6500.00"
click at [186, 268] on div "Not Employed Self Employed Full Time Part Time" at bounding box center [186, 272] width 349 height 9
click at [189, 269] on input "Full Time" at bounding box center [188, 271] width 4 height 4
radio input "true"
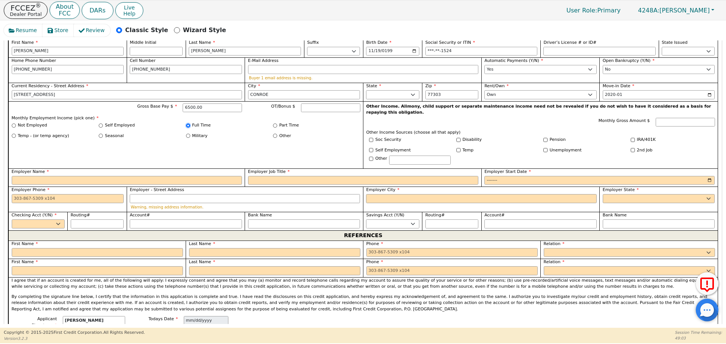
scroll to position [459, 0]
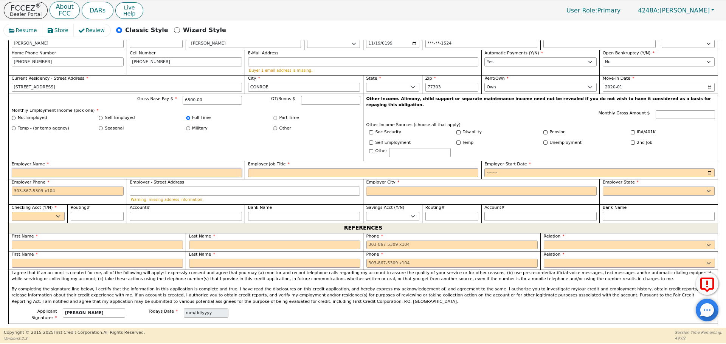
click at [30, 169] on input "Employer Name" at bounding box center [127, 173] width 230 height 9
type input "E"
type input "WALMART"
click at [272, 169] on input "Employer Job Title" at bounding box center [363, 173] width 230 height 9
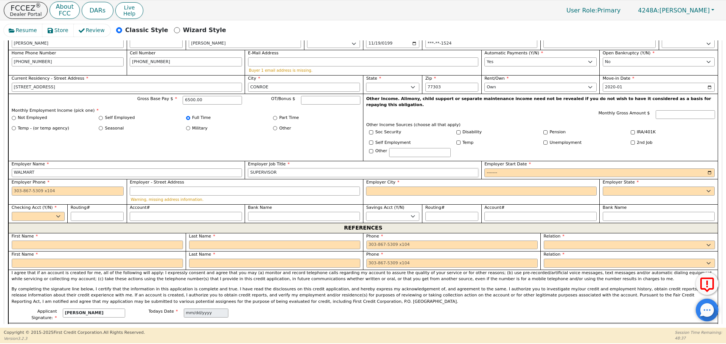
type input "SUPERVISOR"
click at [495, 169] on input "Employer Start Date" at bounding box center [599, 173] width 230 height 9
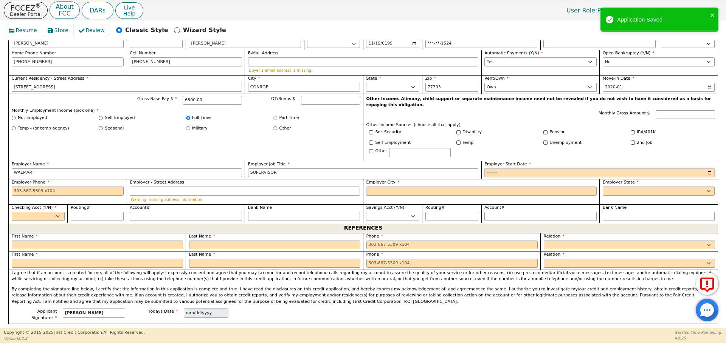
click at [504, 169] on input "Employer Start Date" at bounding box center [599, 173] width 230 height 9
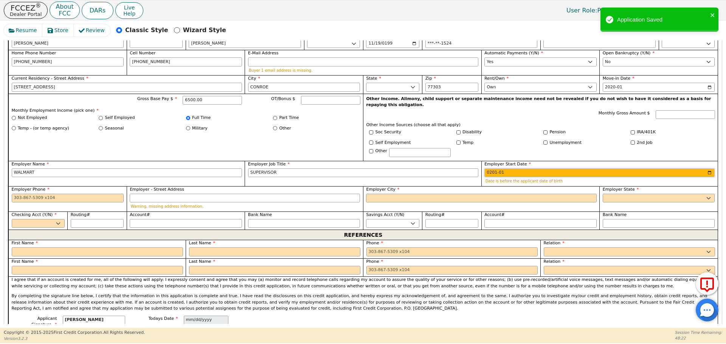
type input "2013-01"
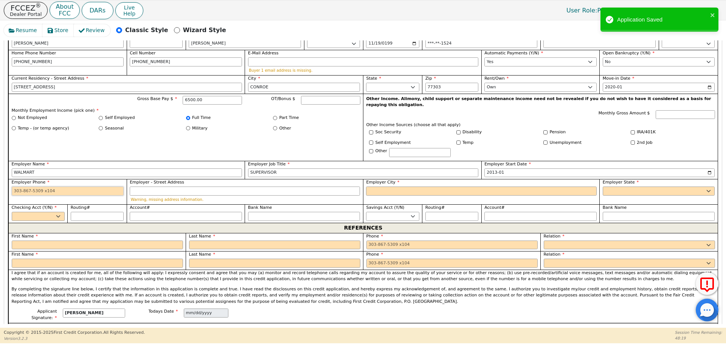
click at [19, 187] on input "Employer Phone" at bounding box center [68, 191] width 112 height 9
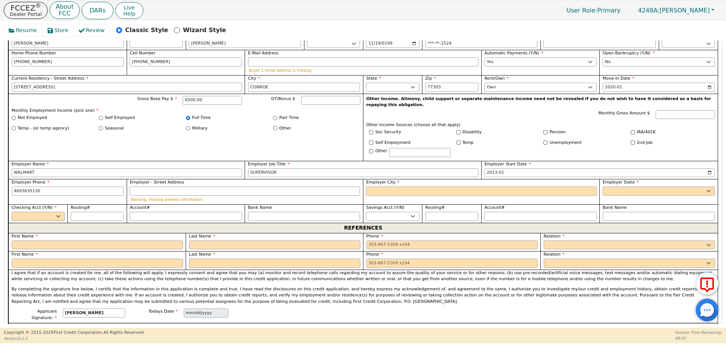
type input "[PHONE_NUMBER]"
click at [383, 187] on input "Employer City" at bounding box center [481, 191] width 230 height 9
type input "S"
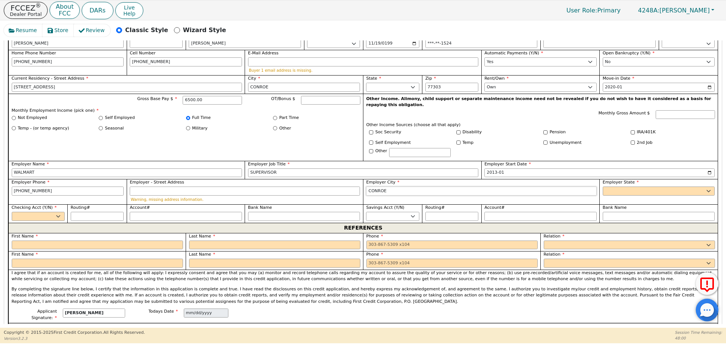
type input "CONROE"
click at [607, 187] on select "AK AL AR AZ CA CO CT DC DE FL [GEOGRAPHIC_DATA] HI IA ID [GEOGRAPHIC_DATA] IN K…" at bounding box center [659, 191] width 112 height 9
select select "[GEOGRAPHIC_DATA]"
click at [604, 187] on select "AK AL AR AZ CA CO CT DC DE FL [GEOGRAPHIC_DATA] HI IA ID [GEOGRAPHIC_DATA] IN K…" at bounding box center [659, 191] width 112 height 9
click at [60, 212] on select "Yes No" at bounding box center [38, 216] width 53 height 9
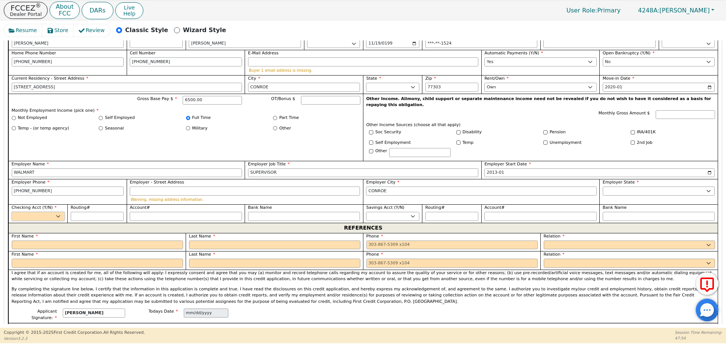
select select "y"
click at [12, 212] on select "Yes No" at bounding box center [38, 216] width 53 height 9
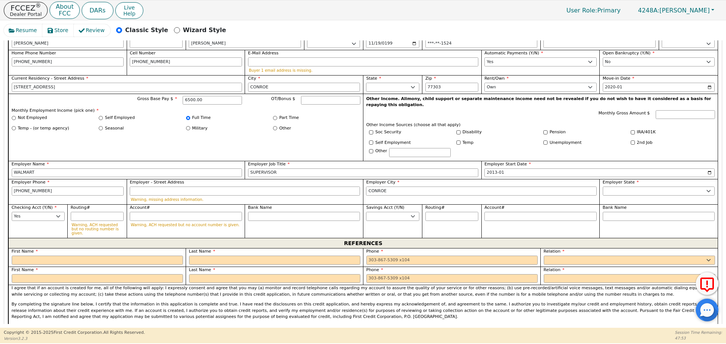
click at [26, 249] on span "First Name" at bounding box center [25, 251] width 26 height 5
click at [26, 256] on input "text" at bounding box center [97, 260] width 171 height 9
type input "[PERSON_NAME]"
click at [200, 256] on input "text" at bounding box center [274, 260] width 171 height 9
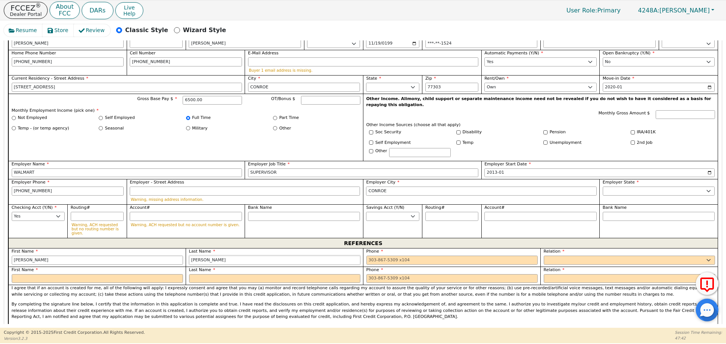
type input "[PERSON_NAME]"
click at [367, 256] on input "tel" at bounding box center [451, 260] width 171 height 9
type input "[PHONE_NUMBER]"
click at [554, 256] on select "FATHER MOTHER SISTER BROTHER DAUGHTER SON CO-WORKER NEIGHBOR FRIEND COUSIN G-MO…" at bounding box center [629, 260] width 171 height 9
click at [544, 256] on select "FATHER MOTHER SISTER BROTHER DAUGHTER SON CO-WORKER NEIGHBOR FRIEND COUSIN G-MO…" at bounding box center [629, 260] width 171 height 9
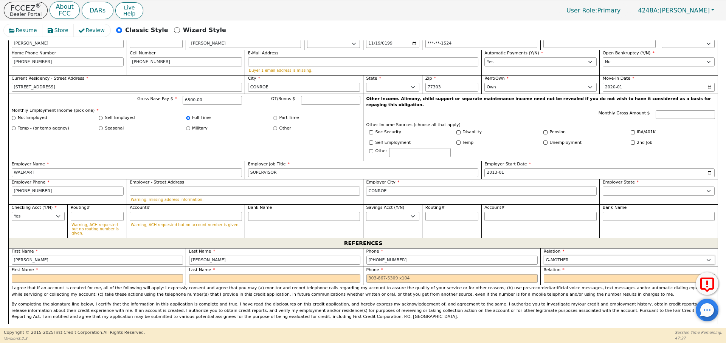
click at [547, 256] on select "FATHER MOTHER SISTER BROTHER DAUGHTER SON CO-WORKER NEIGHBOR FRIEND COUSIN G-MO…" at bounding box center [629, 260] width 171 height 9
select select "FRIEND"
click at [544, 256] on select "FATHER MOTHER SISTER BROTHER DAUGHTER SON CO-WORKER NEIGHBOR FRIEND COUSIN G-MO…" at bounding box center [629, 260] width 171 height 9
click at [29, 274] on input "text" at bounding box center [97, 278] width 171 height 9
type input "[PERSON_NAME]"
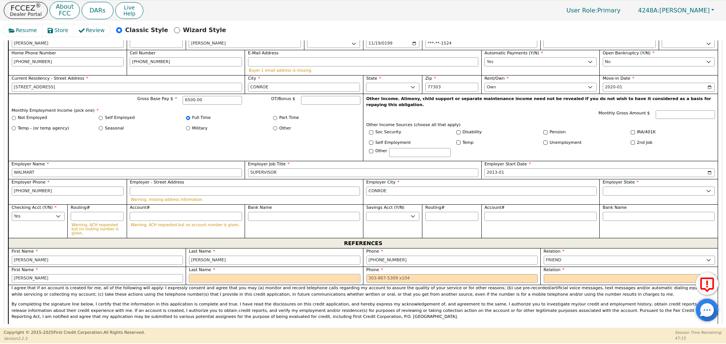
click at [192, 274] on input "text" at bounding box center [274, 278] width 171 height 9
type input "[PERSON_NAME]"
click at [369, 274] on input "tel" at bounding box center [451, 278] width 171 height 9
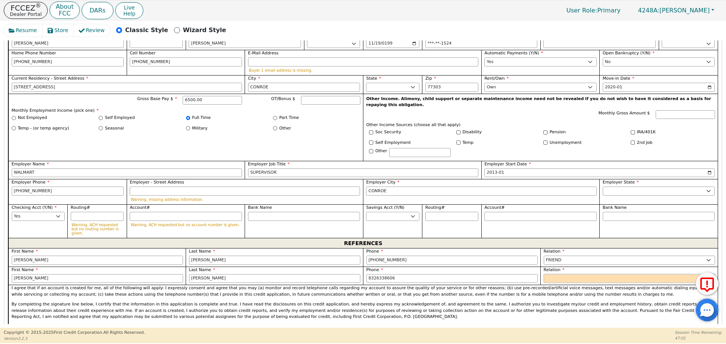
type input "[PHONE_NUMBER]"
click at [556, 274] on select "FATHER MOTHER SISTER BROTHER DAUGHTER SON CO-WORKER NEIGHBOR FRIEND COUSIN G-MO…" at bounding box center [629, 278] width 171 height 9
select select "FRIEND"
click at [544, 274] on select "FATHER MOTHER SISTER BROTHER DAUGHTER SON CO-WORKER NEIGHBOR FRIEND COUSIN G-MO…" at bounding box center [629, 278] width 171 height 9
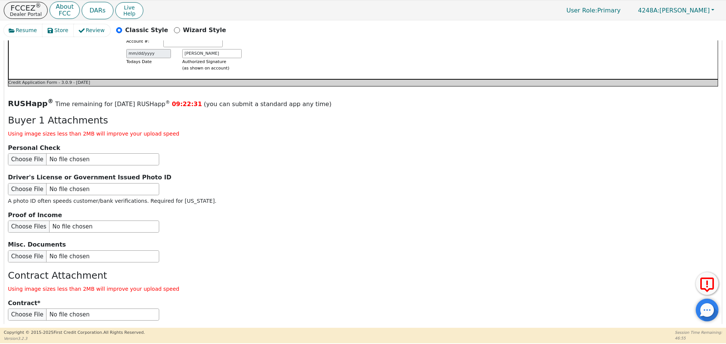
scroll to position [877, 0]
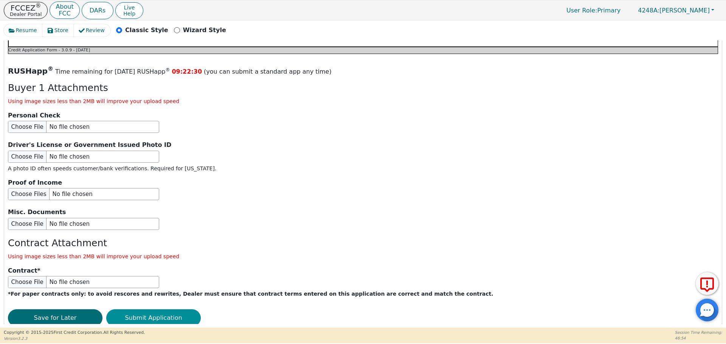
click at [157, 310] on button "Submit Application" at bounding box center [153, 318] width 95 height 17
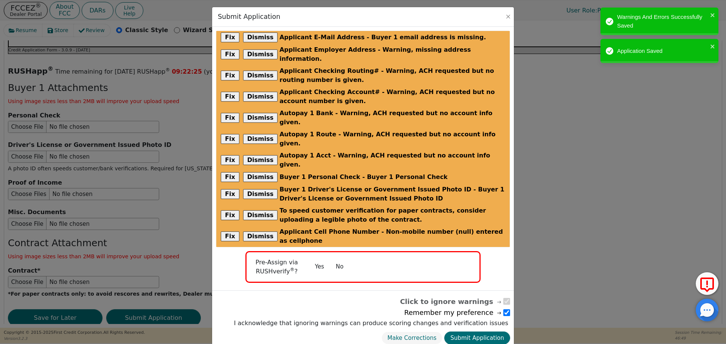
click at [341, 260] on button "No" at bounding box center [340, 266] width 20 height 13
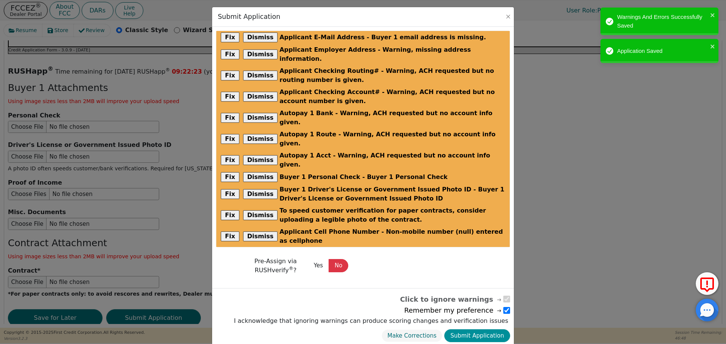
click at [485, 330] on button "Submit Application" at bounding box center [477, 336] width 66 height 13
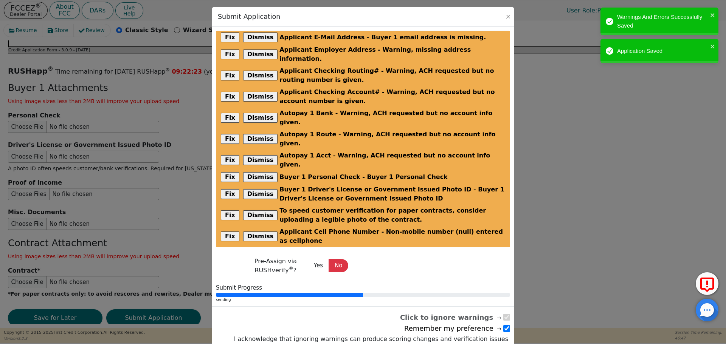
radio input "false"
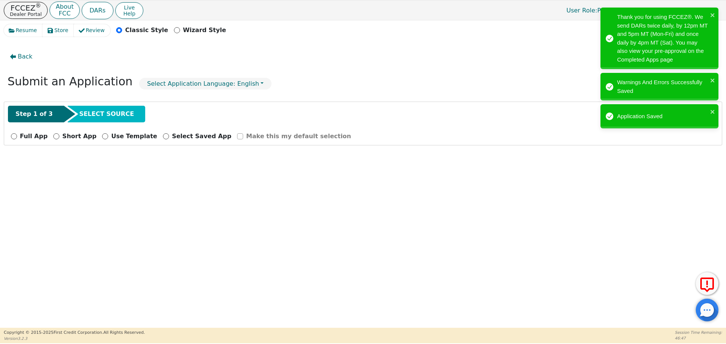
scroll to position [0, 0]
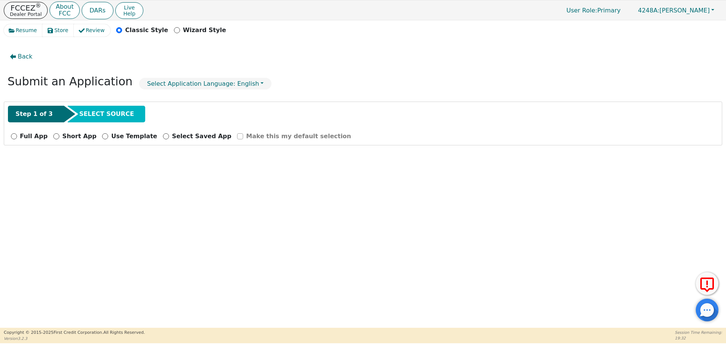
click at [28, 9] on p "FCCEZ ®" at bounding box center [26, 8] width 32 height 8
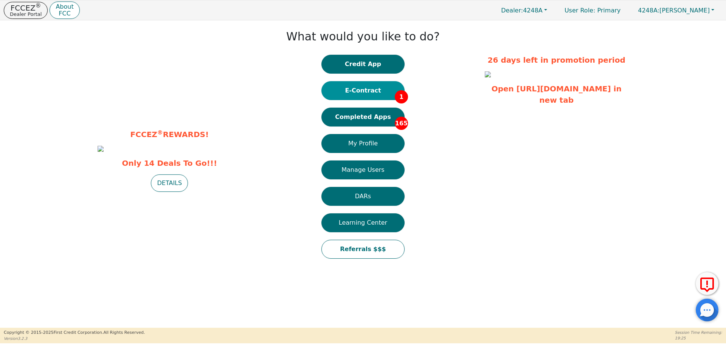
click at [370, 93] on button "E-Contract 1" at bounding box center [362, 90] width 83 height 19
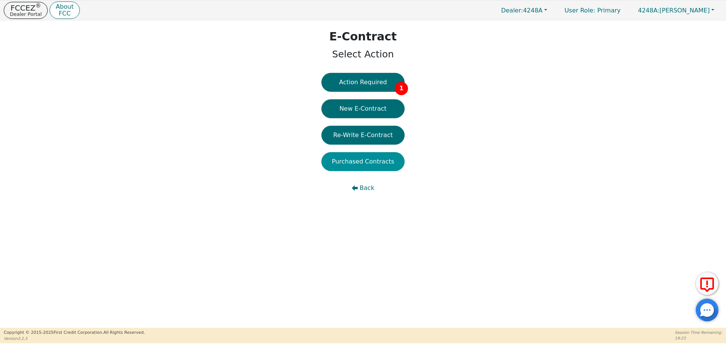
click at [367, 165] on button "Purchased Contracts" at bounding box center [362, 161] width 83 height 19
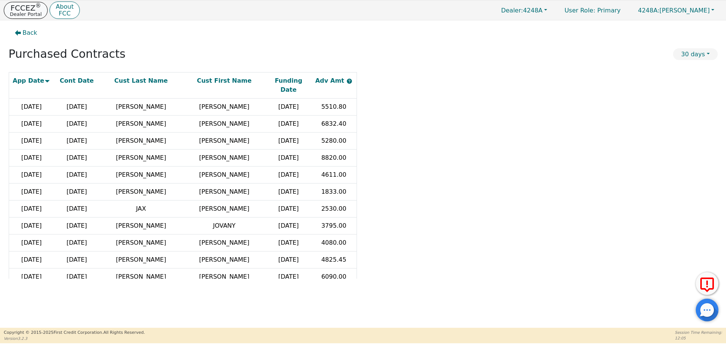
click at [21, 7] on p "FCCEZ ®" at bounding box center [26, 8] width 32 height 8
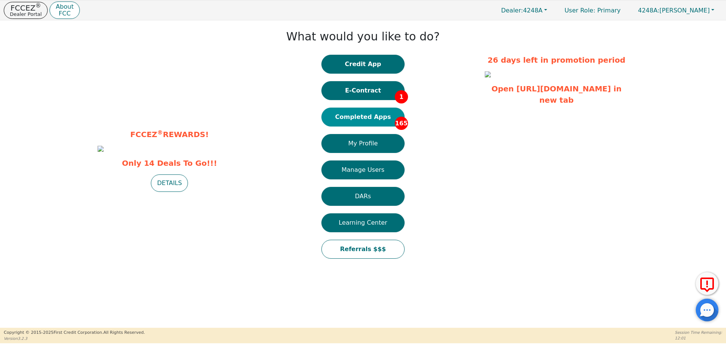
click at [371, 118] on button "Completed Apps 165" at bounding box center [362, 117] width 83 height 19
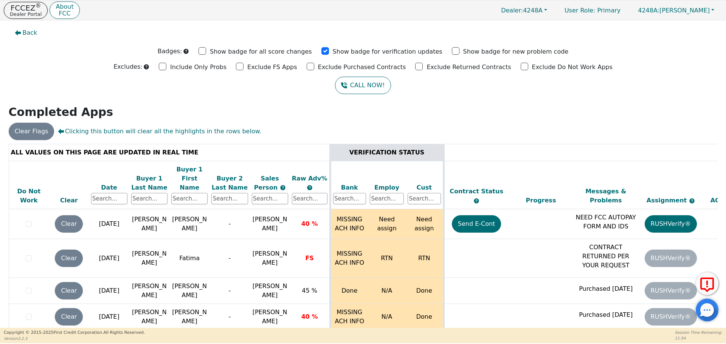
scroll to position [4741, 0]
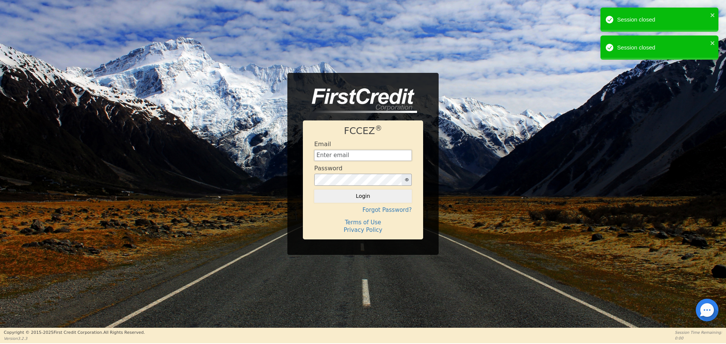
type input "[EMAIL_ADDRESS][DOMAIN_NAME]"
drag, startPoint x: 364, startPoint y: 197, endPoint x: 364, endPoint y: 191, distance: 6.1
click at [364, 196] on button "Login" at bounding box center [363, 196] width 98 height 13
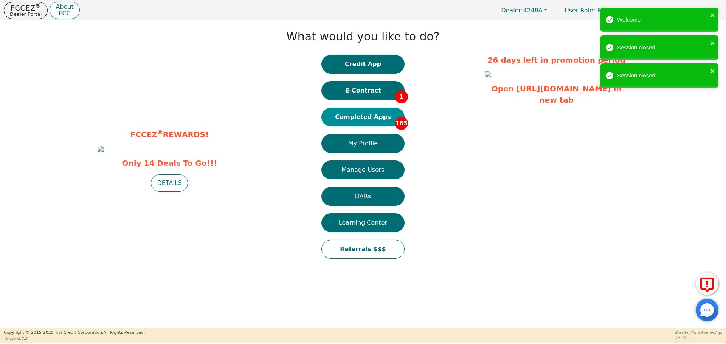
click at [371, 119] on button "Completed Apps 165" at bounding box center [362, 117] width 83 height 19
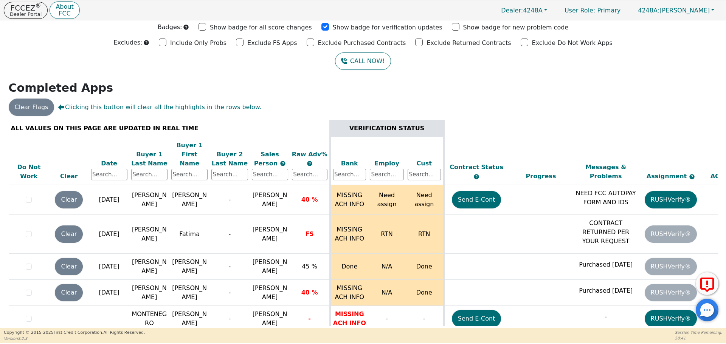
scroll to position [4741, 0]
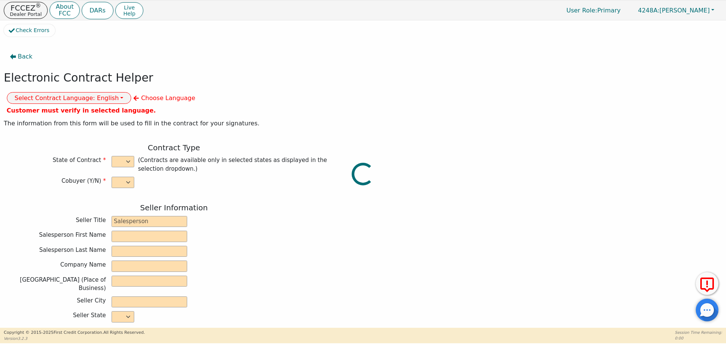
select select "n"
type input "owner"
type input "[PERSON_NAME]"
type input "[GEOGRAPHIC_DATA]"
type input "AQUA REMACH LLC"
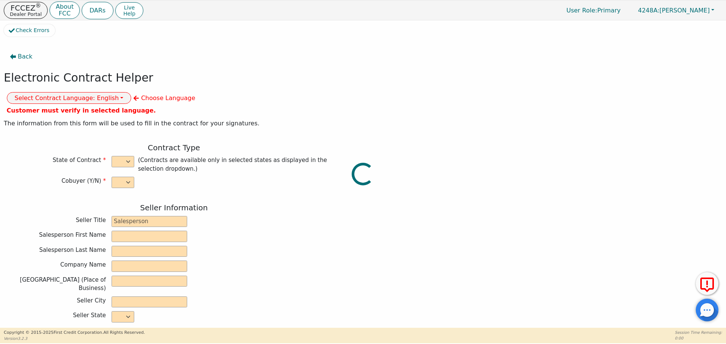
type input "[STREET_ADDRESS]"
type input "[GEOGRAPHIC_DATA]"
select select "[GEOGRAPHIC_DATA]"
type input "77070"
type input "[PERSON_NAME]"
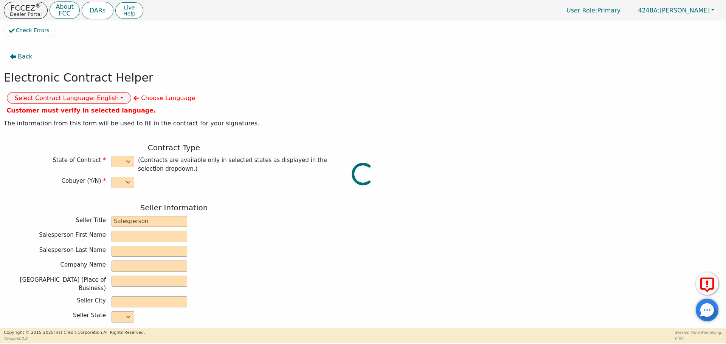
type input "[PERSON_NAME]"
type input "[STREET_ADDRESS]"
type input "CONROE"
select select "[GEOGRAPHIC_DATA]"
type input "77303"
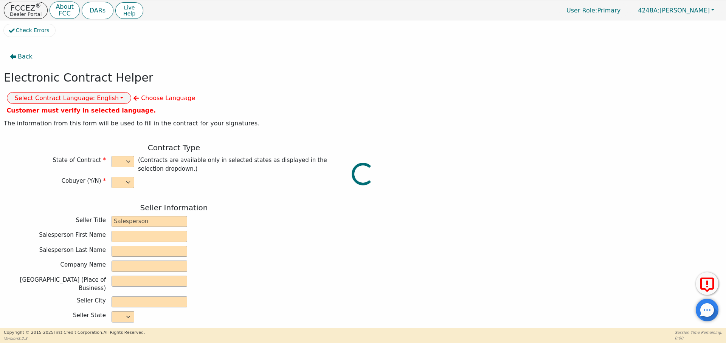
type input "[DATE]"
type input "17.99"
type input "[DATE]"
type input "60"
type input "0"
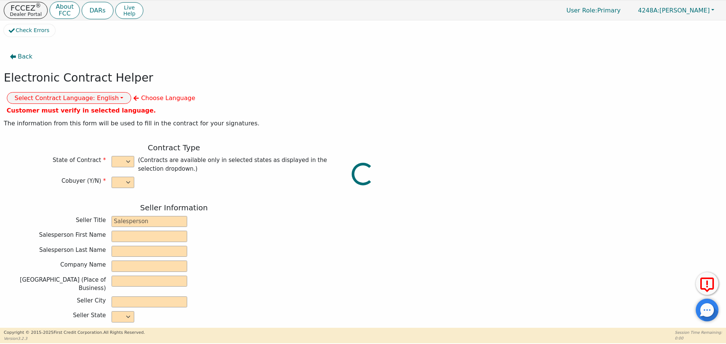
type input "7900.00"
type input "0.00"
type input "7900.00"
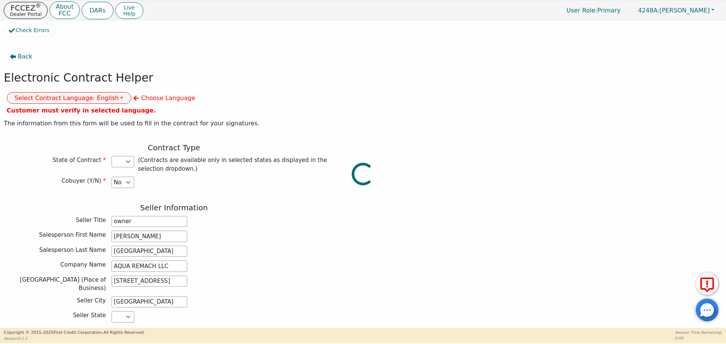
select select "[GEOGRAPHIC_DATA]"
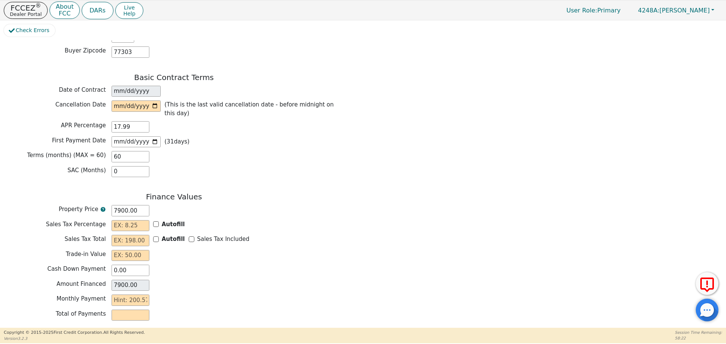
scroll to position [528, 0]
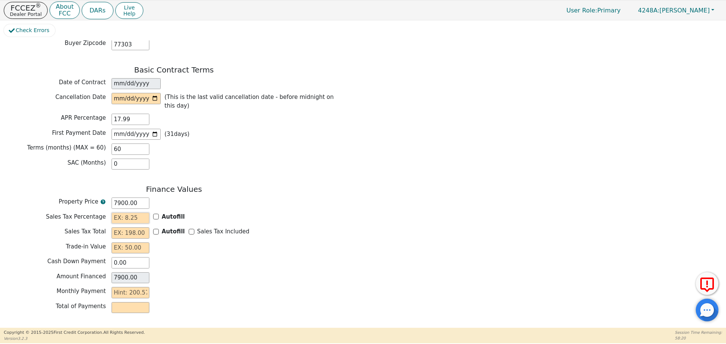
click at [118, 213] on input "text" at bounding box center [131, 218] width 38 height 11
type input "0.00"
click at [121, 228] on input "text" at bounding box center [131, 233] width 38 height 11
type input "0.00"
click at [122, 243] on input "text" at bounding box center [131, 248] width 38 height 11
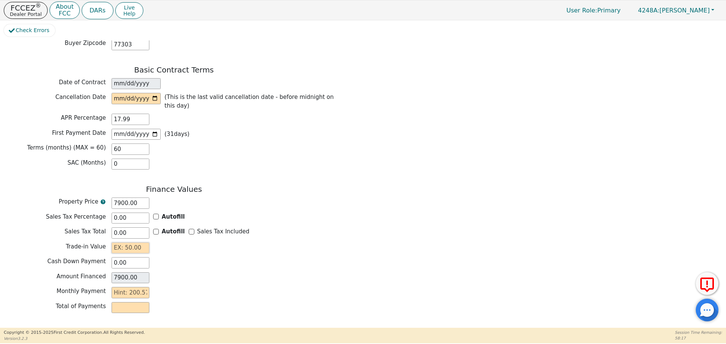
type input "0.00"
click at [117, 287] on input "text" at bounding box center [131, 292] width 38 height 11
click at [444, 257] on div "Back Electronic Contract Helper Select Contract Language: English Customer must…" at bounding box center [363, 182] width 718 height 284
